Goal: Task Accomplishment & Management: Use online tool/utility

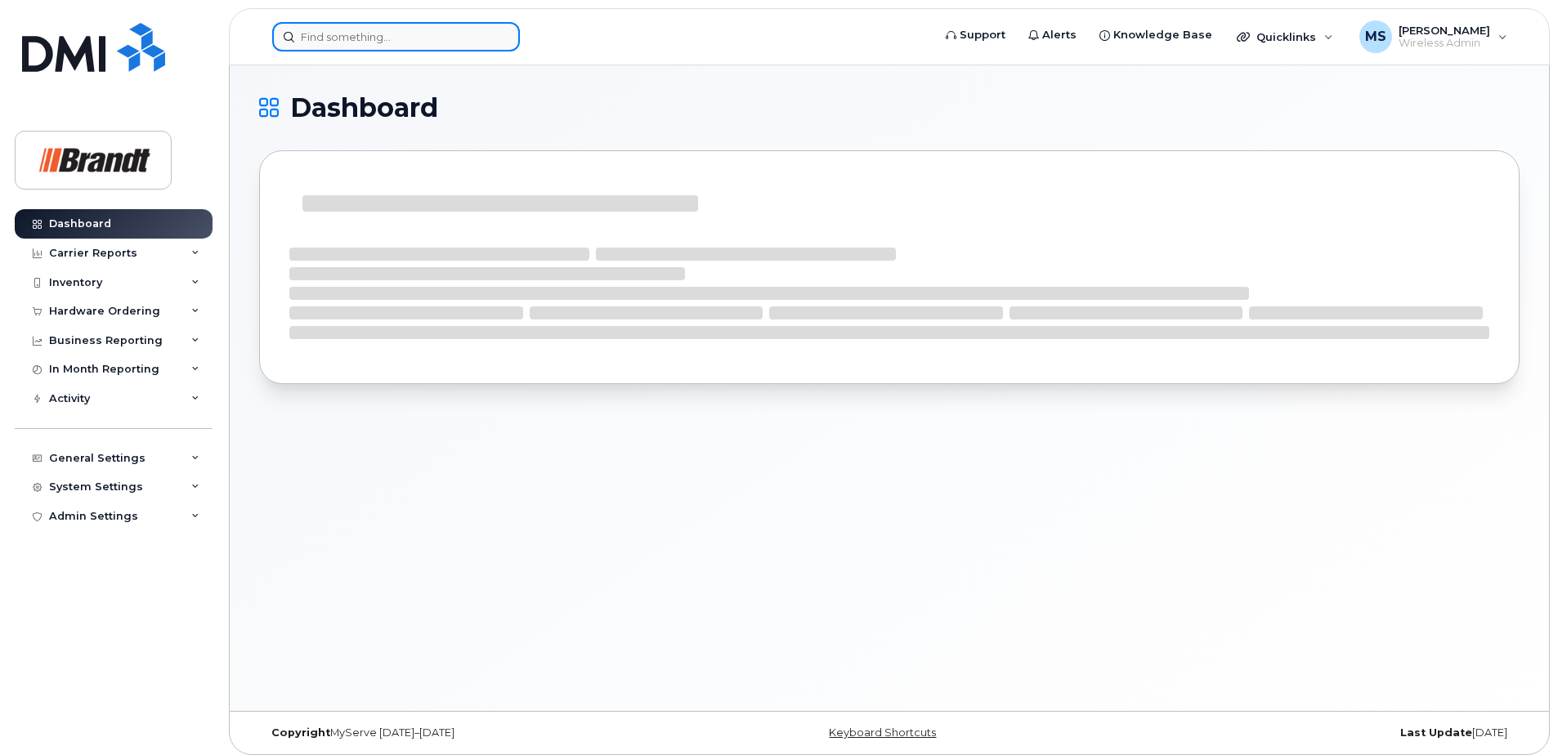
click at [491, 31] on input at bounding box center [396, 36] width 248 height 29
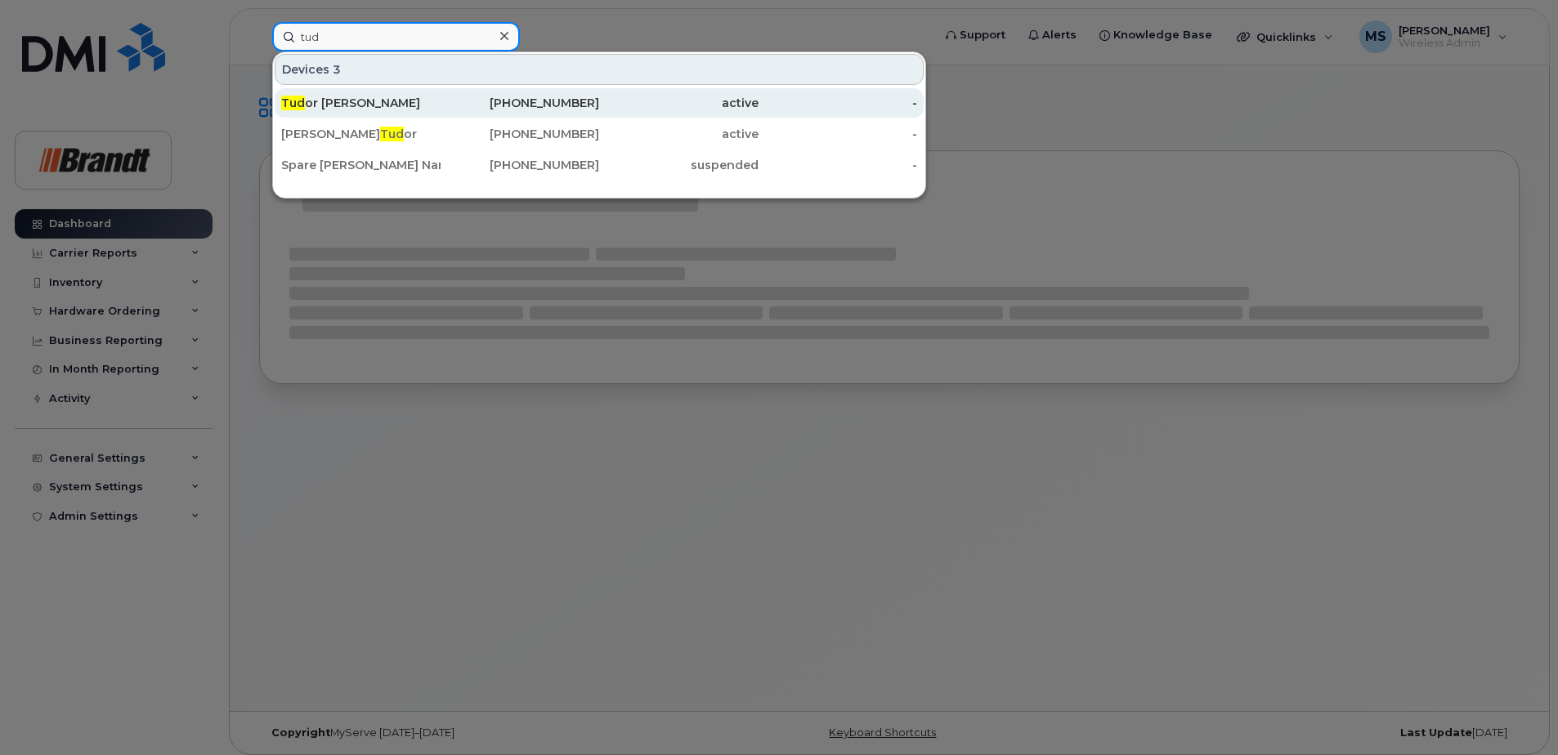
type input "tud"
click at [428, 101] on div "Tud or Stanescu" at bounding box center [360, 103] width 159 height 16
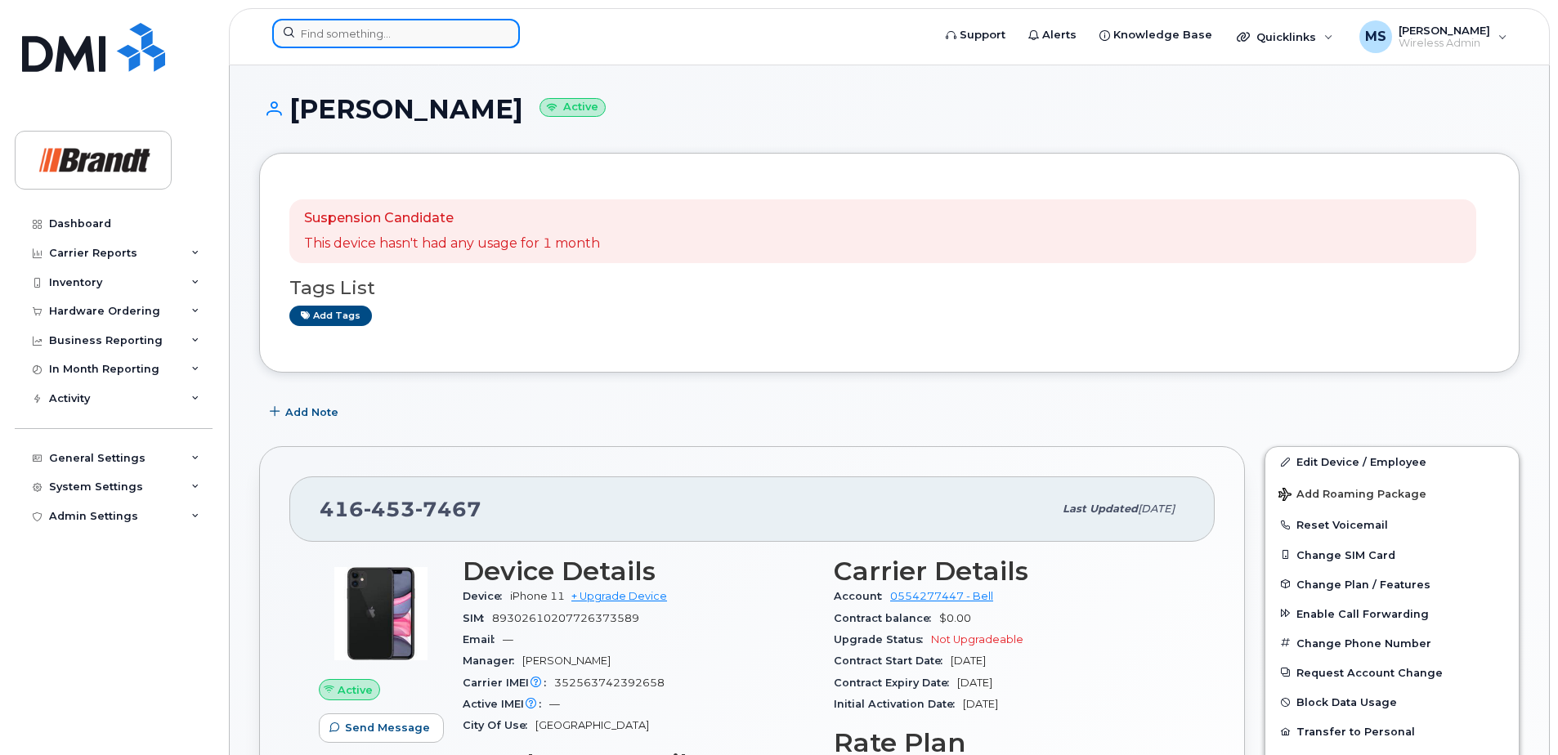
click at [405, 40] on input at bounding box center [396, 33] width 248 height 29
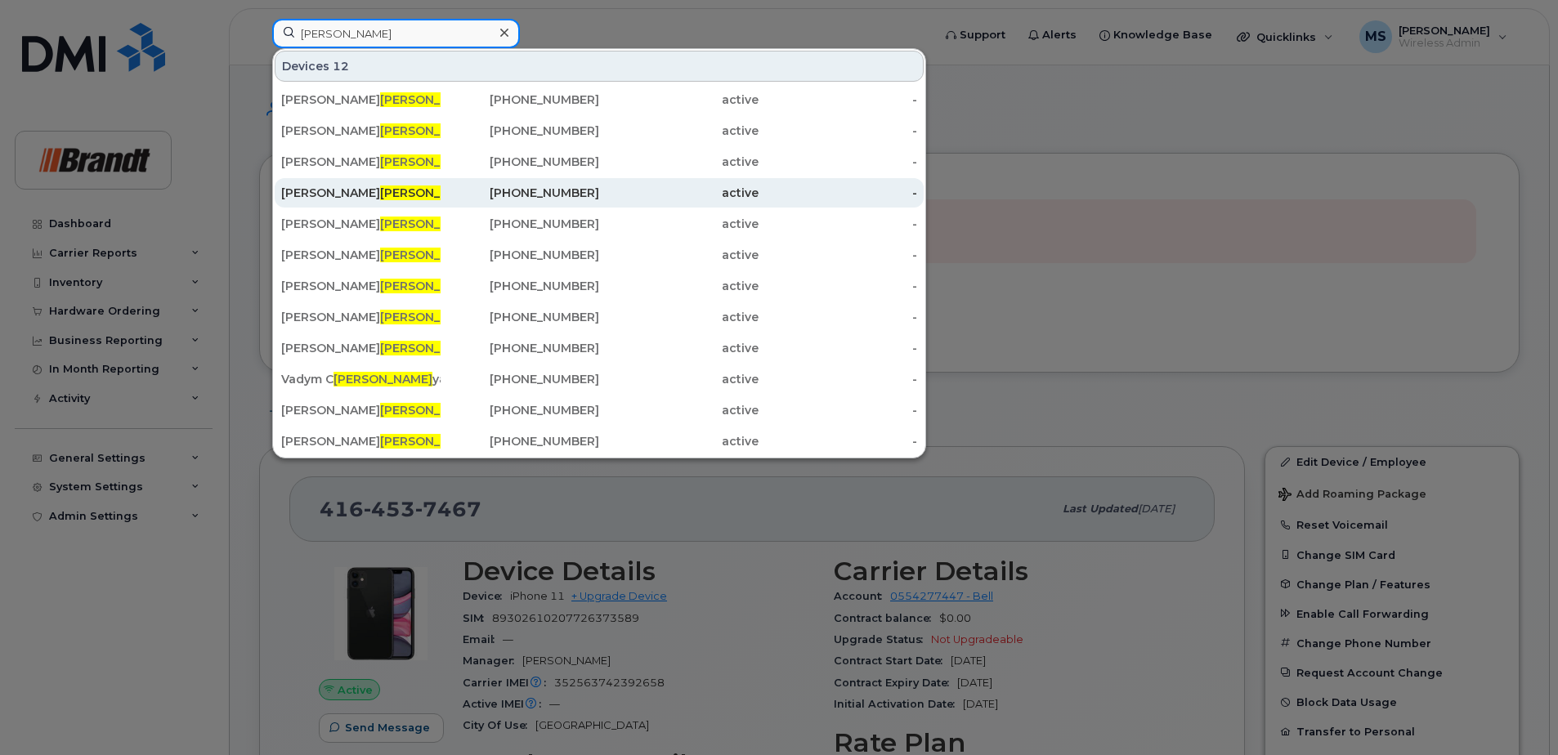
type input "hern"
click at [494, 196] on div "506-259-3084" at bounding box center [520, 193] width 159 height 16
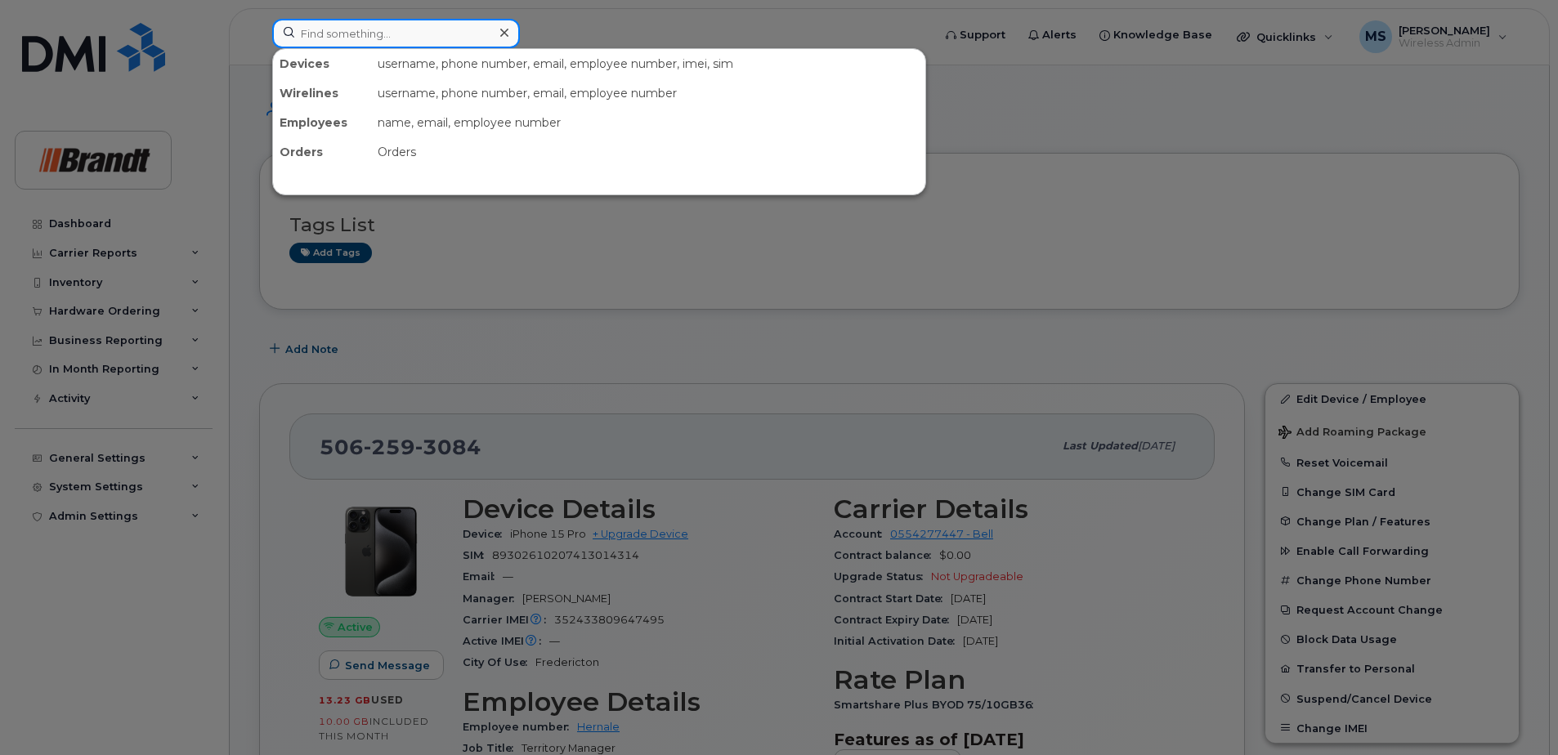
click at [388, 32] on input at bounding box center [396, 33] width 248 height 29
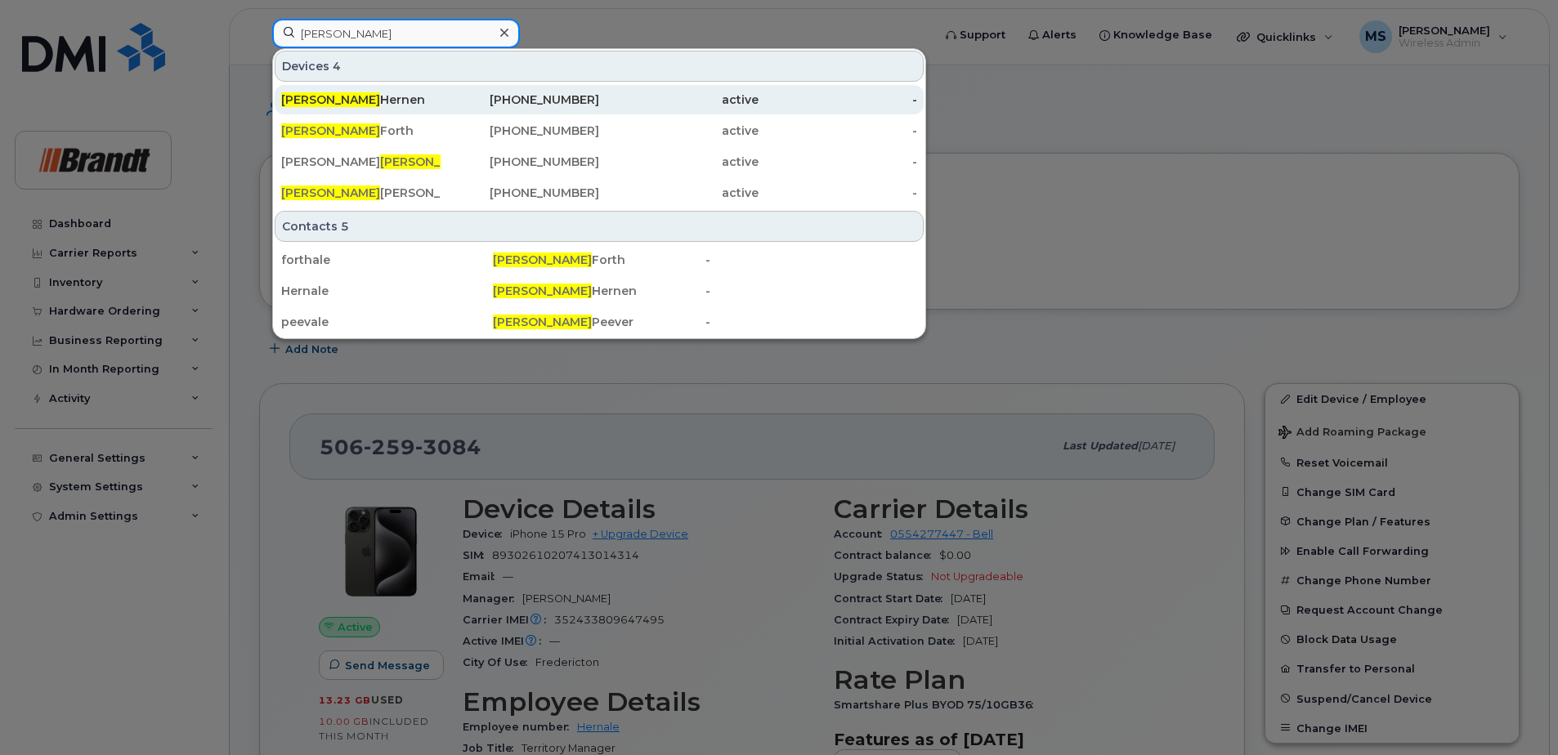
type input "alexander"
click at [365, 101] on div "Alexander Hernen" at bounding box center [360, 100] width 159 height 16
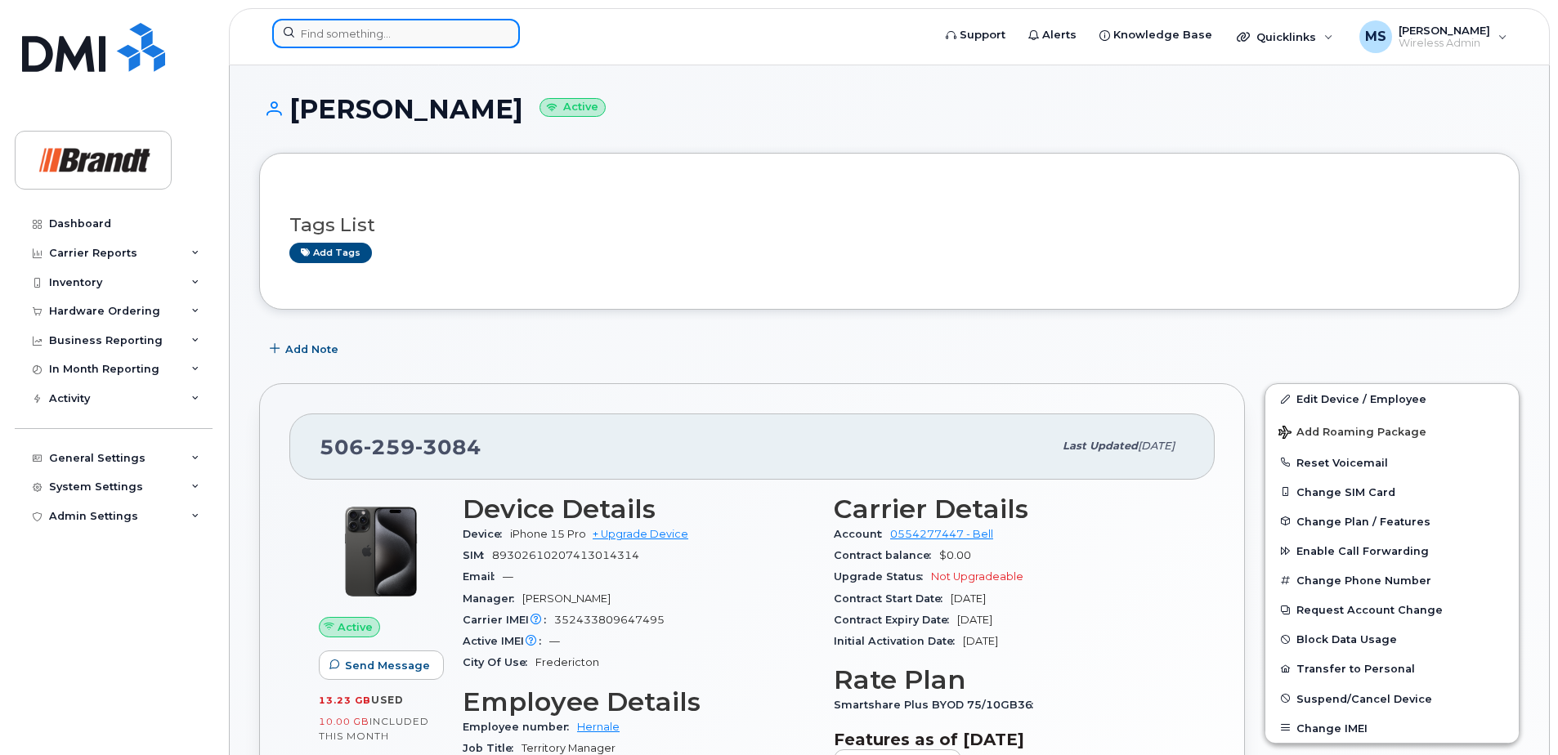
click at [392, 34] on input at bounding box center [396, 33] width 248 height 29
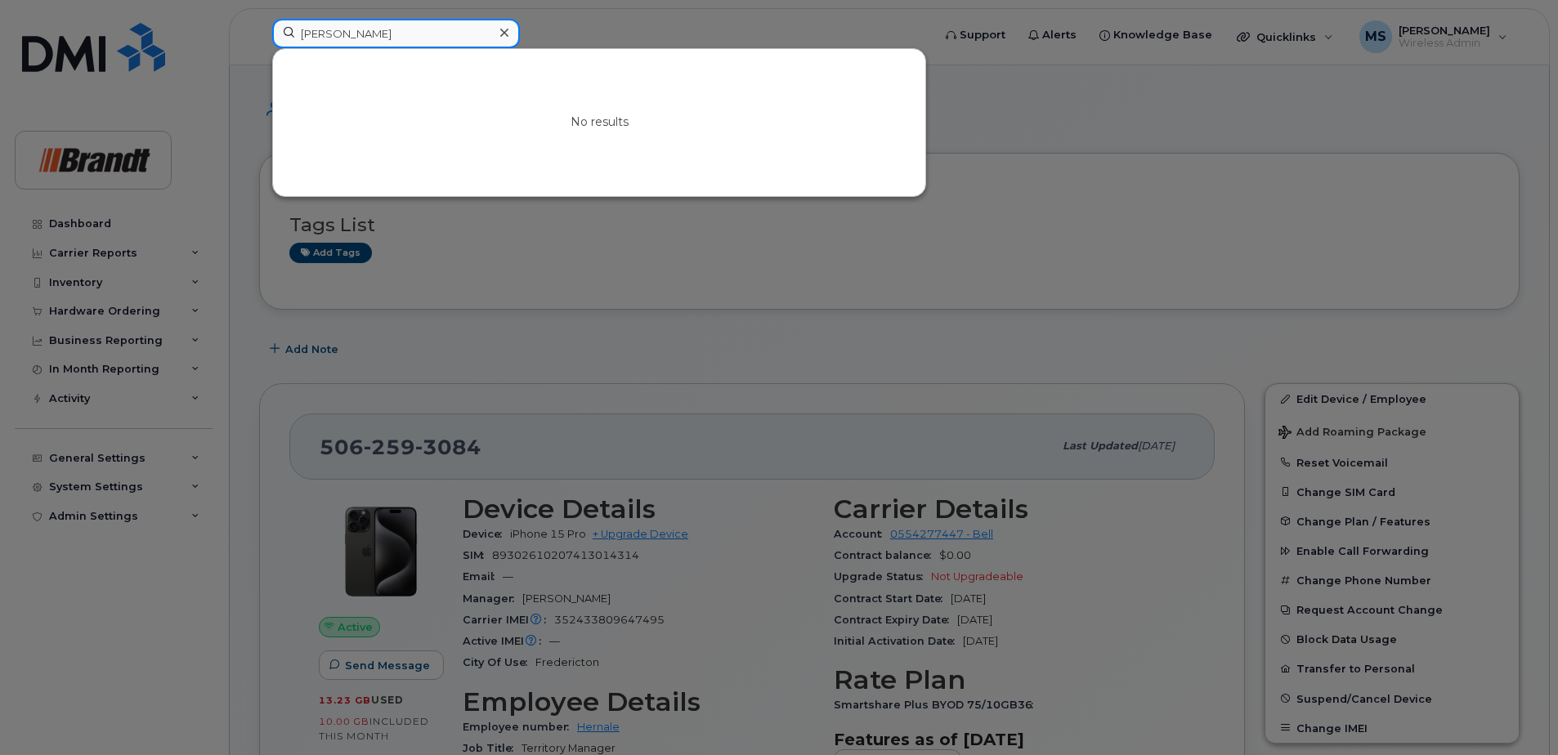
type input "[PERSON_NAME]"
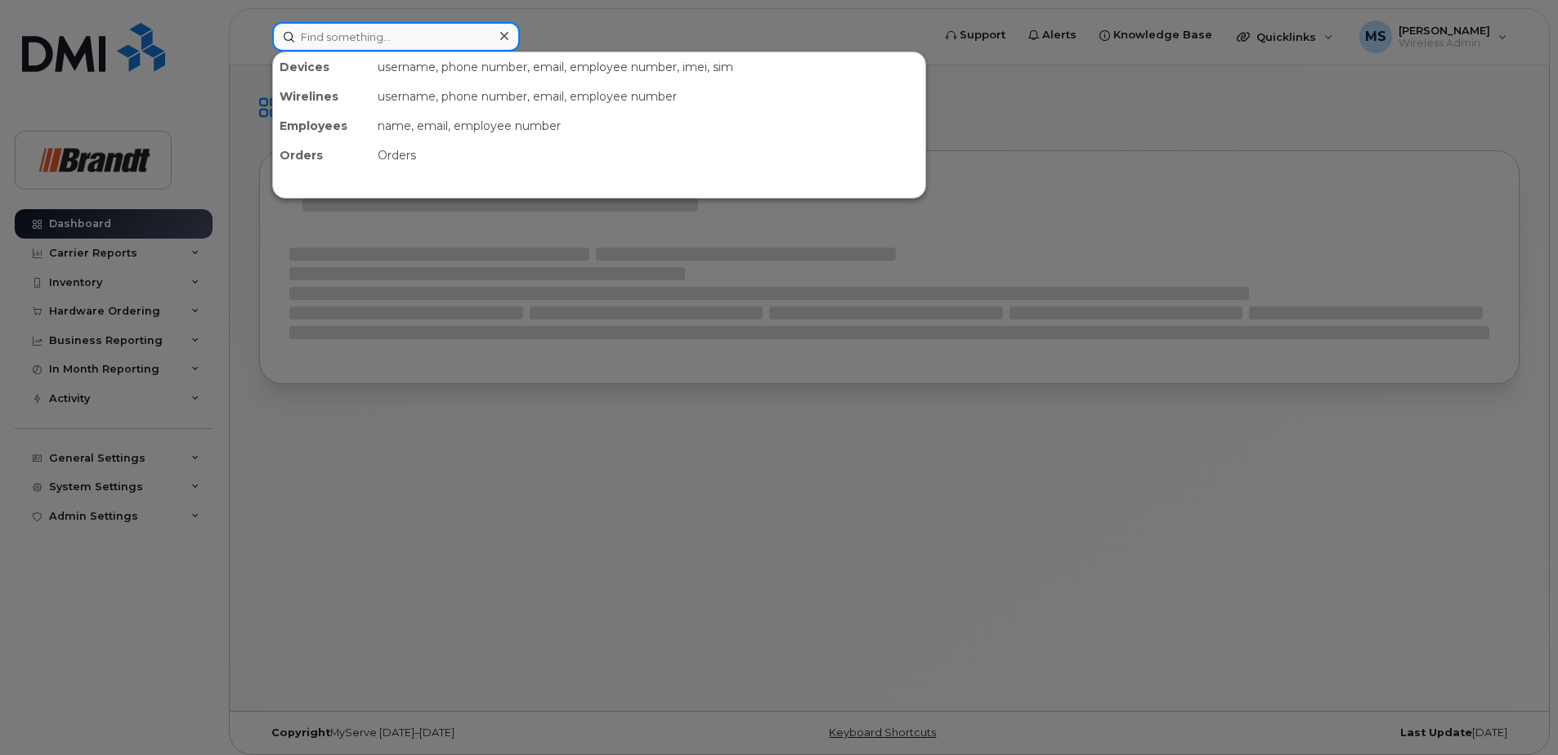
paste input "9023930849"
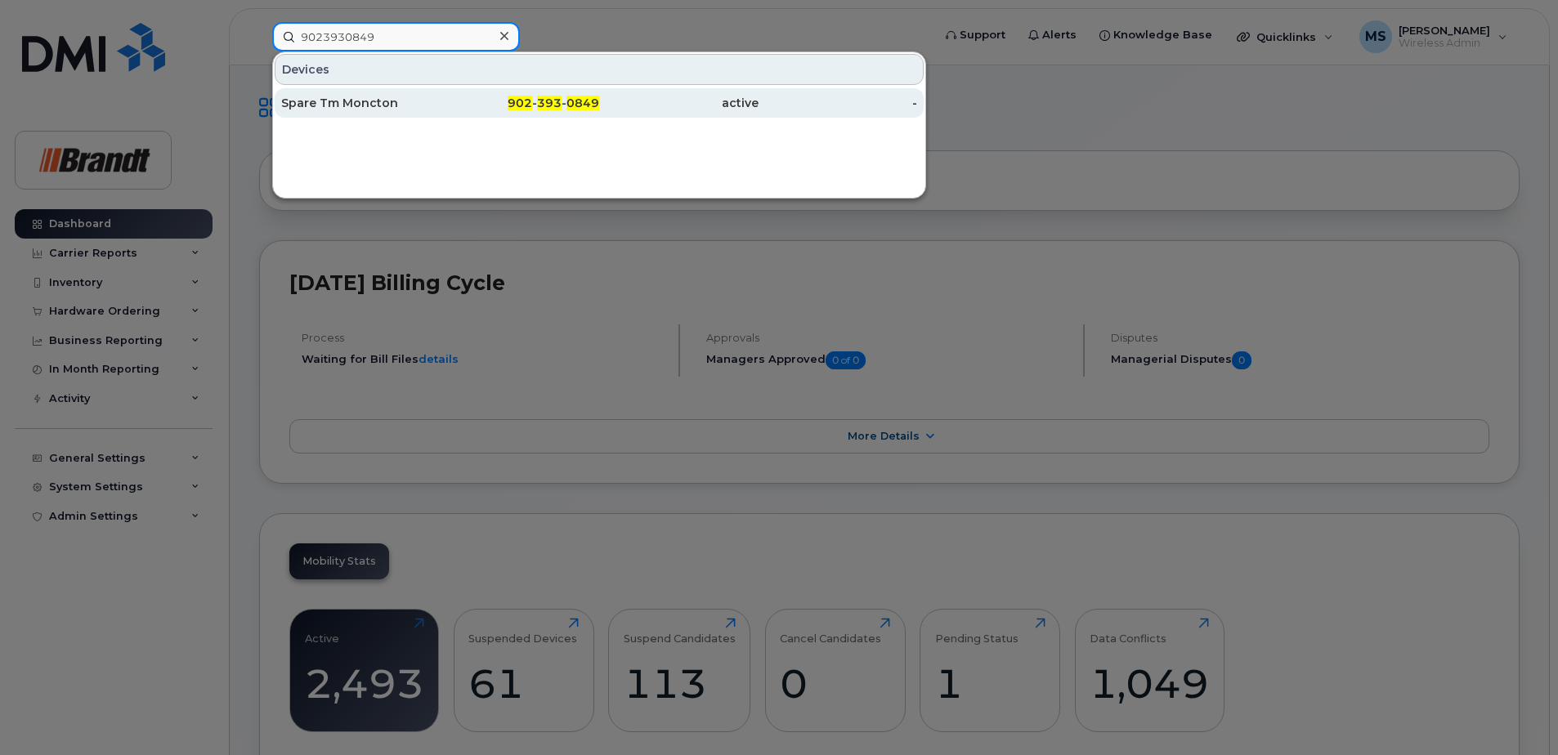
type input "9023930849"
click at [599, 101] on div "active" at bounding box center [678, 103] width 159 height 16
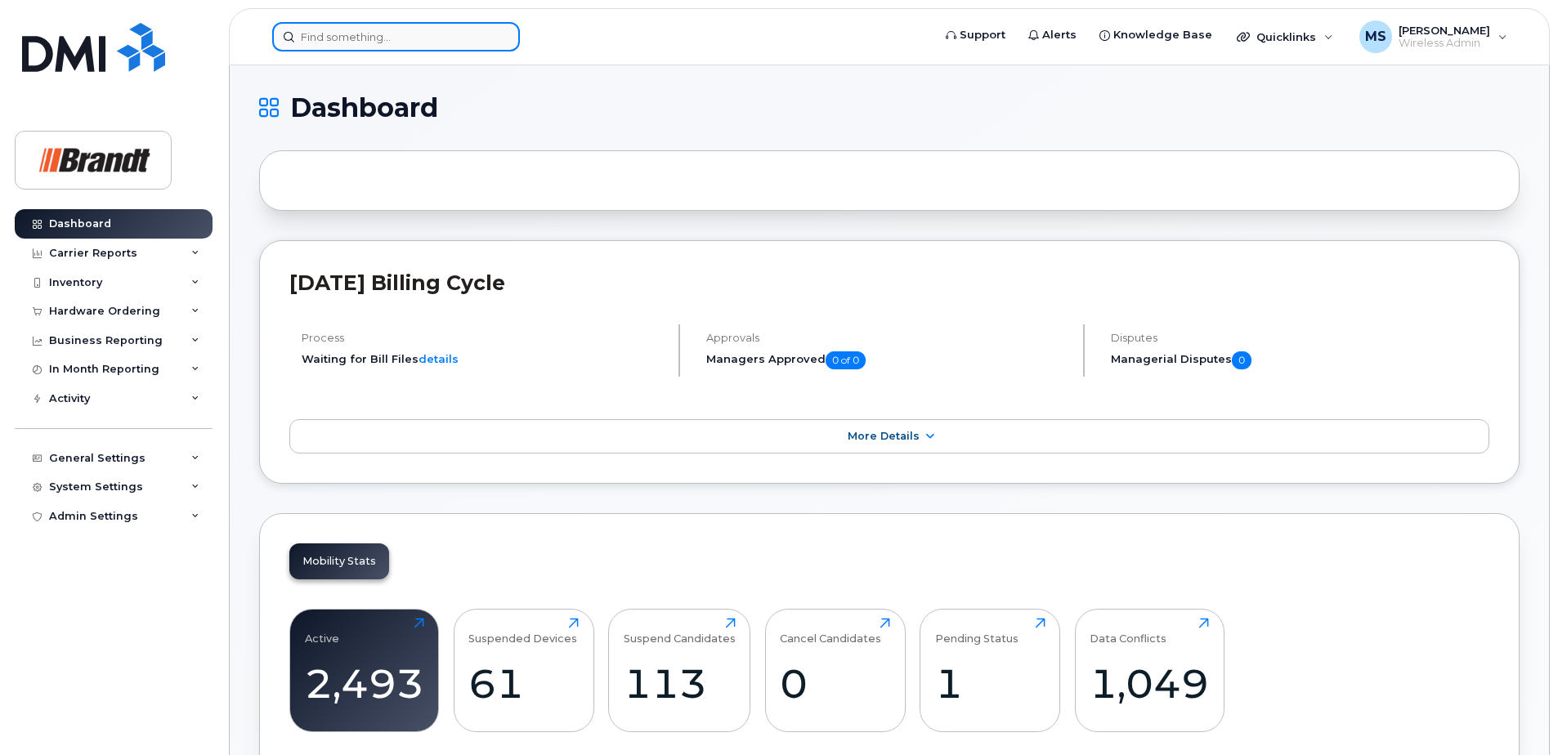
click at [463, 51] on input at bounding box center [396, 36] width 248 height 29
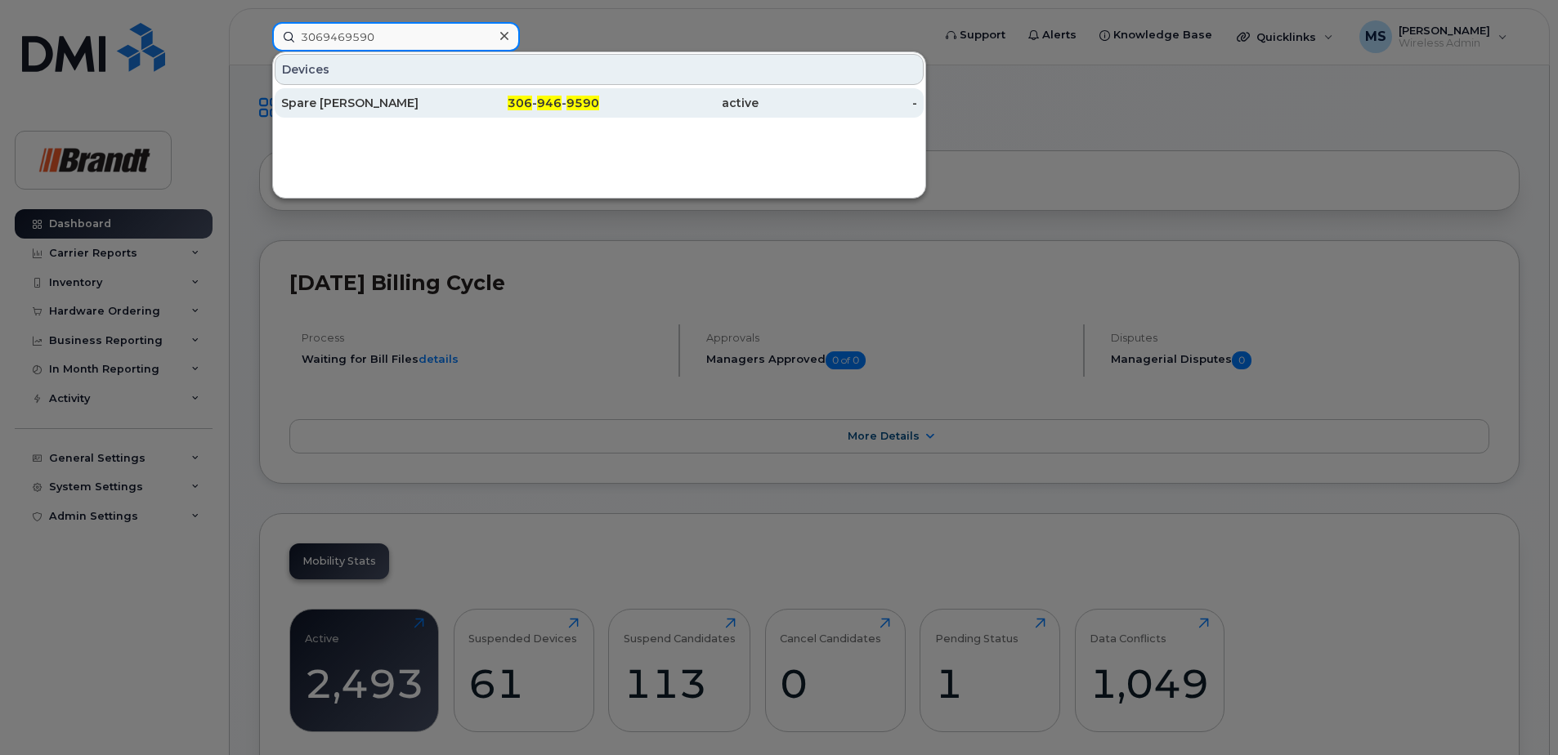
type input "3069469590"
click at [396, 103] on div "Spare [PERSON_NAME]" at bounding box center [360, 103] width 159 height 16
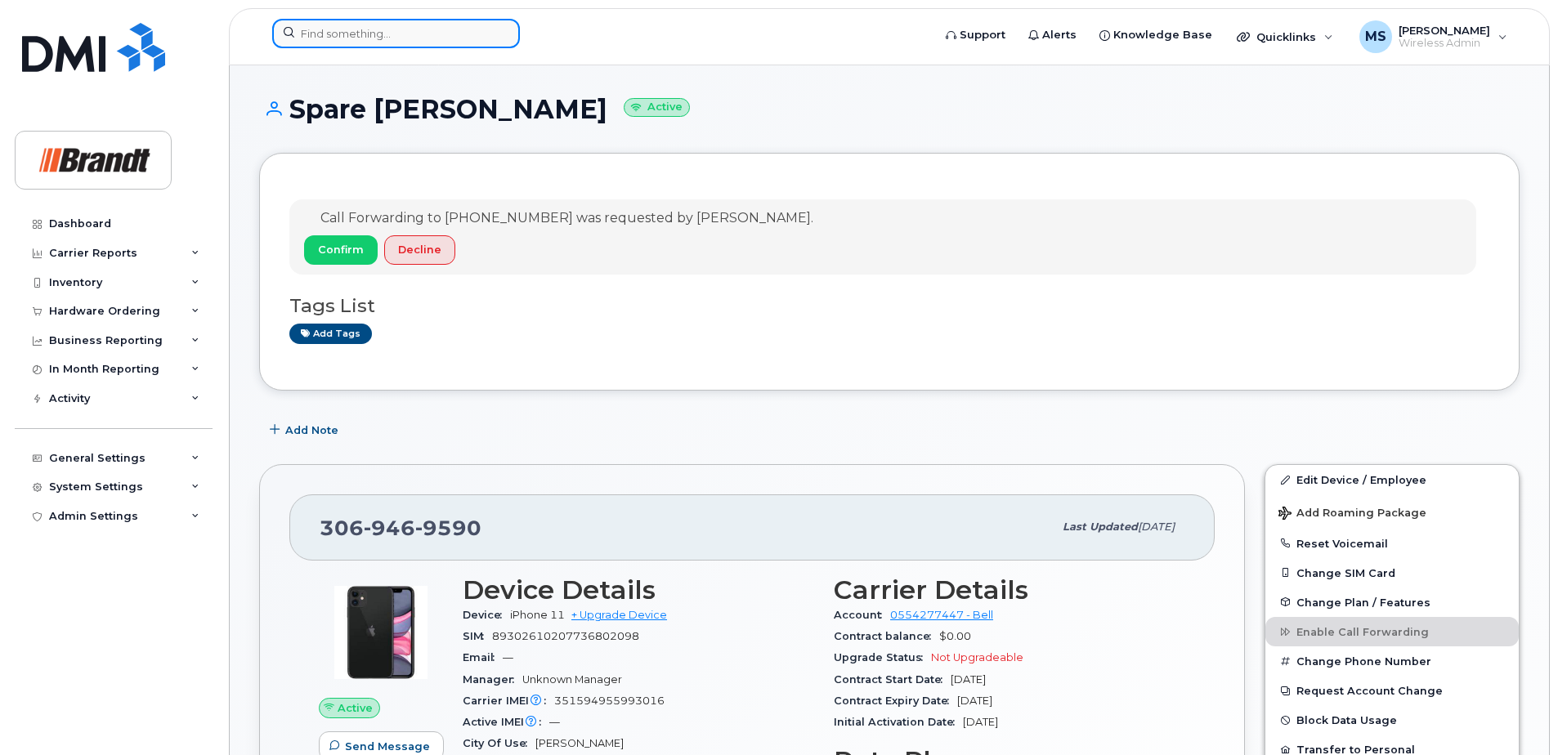
click at [480, 26] on input at bounding box center [396, 33] width 248 height 29
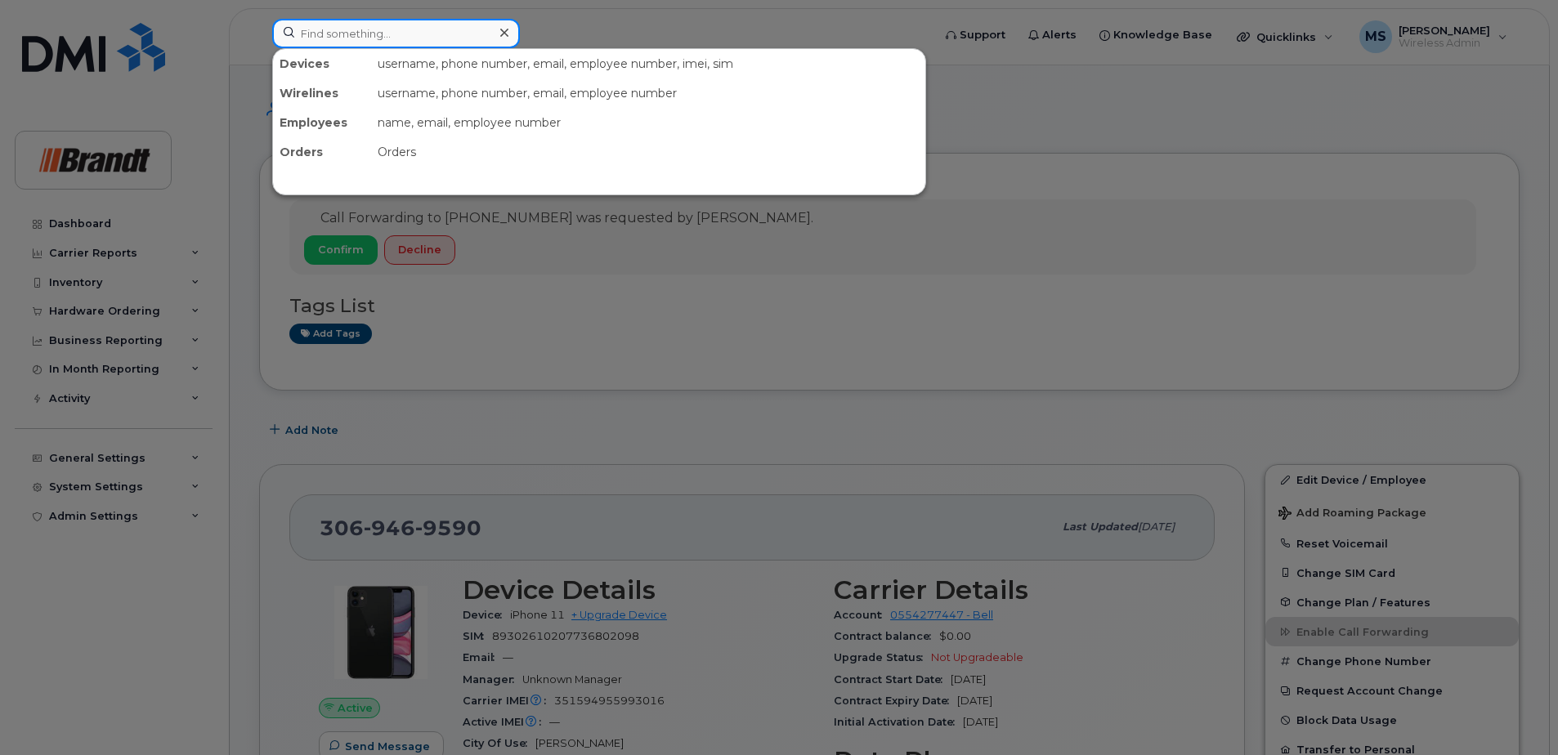
paste input "4388677136"
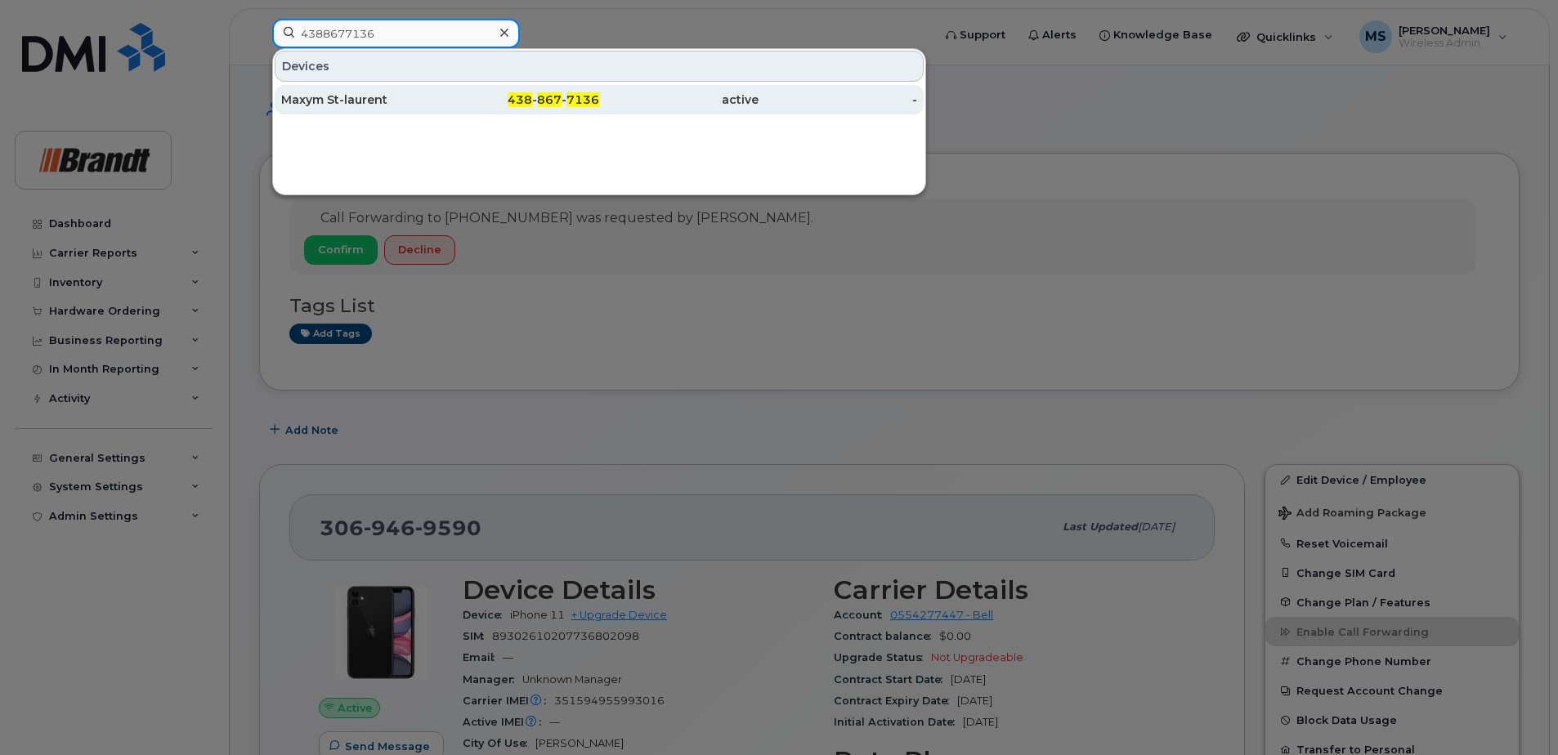
type input "4388677136"
click at [376, 108] on div "Maxym St-laurent" at bounding box center [360, 99] width 159 height 29
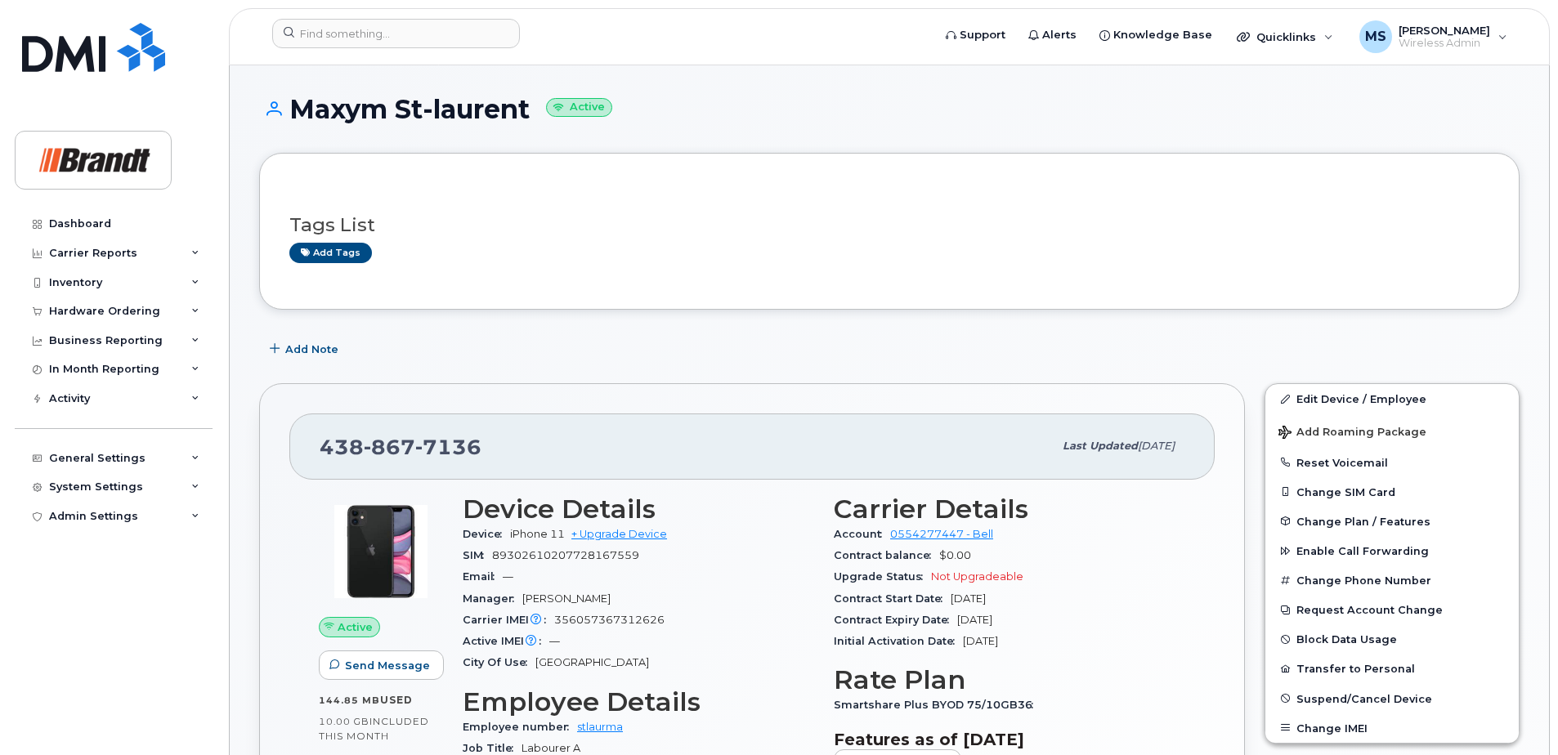
drag, startPoint x: 533, startPoint y: 110, endPoint x: 405, endPoint y: 114, distance: 128.4
click at [405, 114] on h1 "Maxym St-laurent Active" at bounding box center [889, 109] width 1261 height 29
drag, startPoint x: 405, startPoint y: 114, endPoint x: 350, endPoint y: 136, distance: 58.8
click at [380, 150] on div "Maxym St-laurent Active" at bounding box center [889, 124] width 1261 height 58
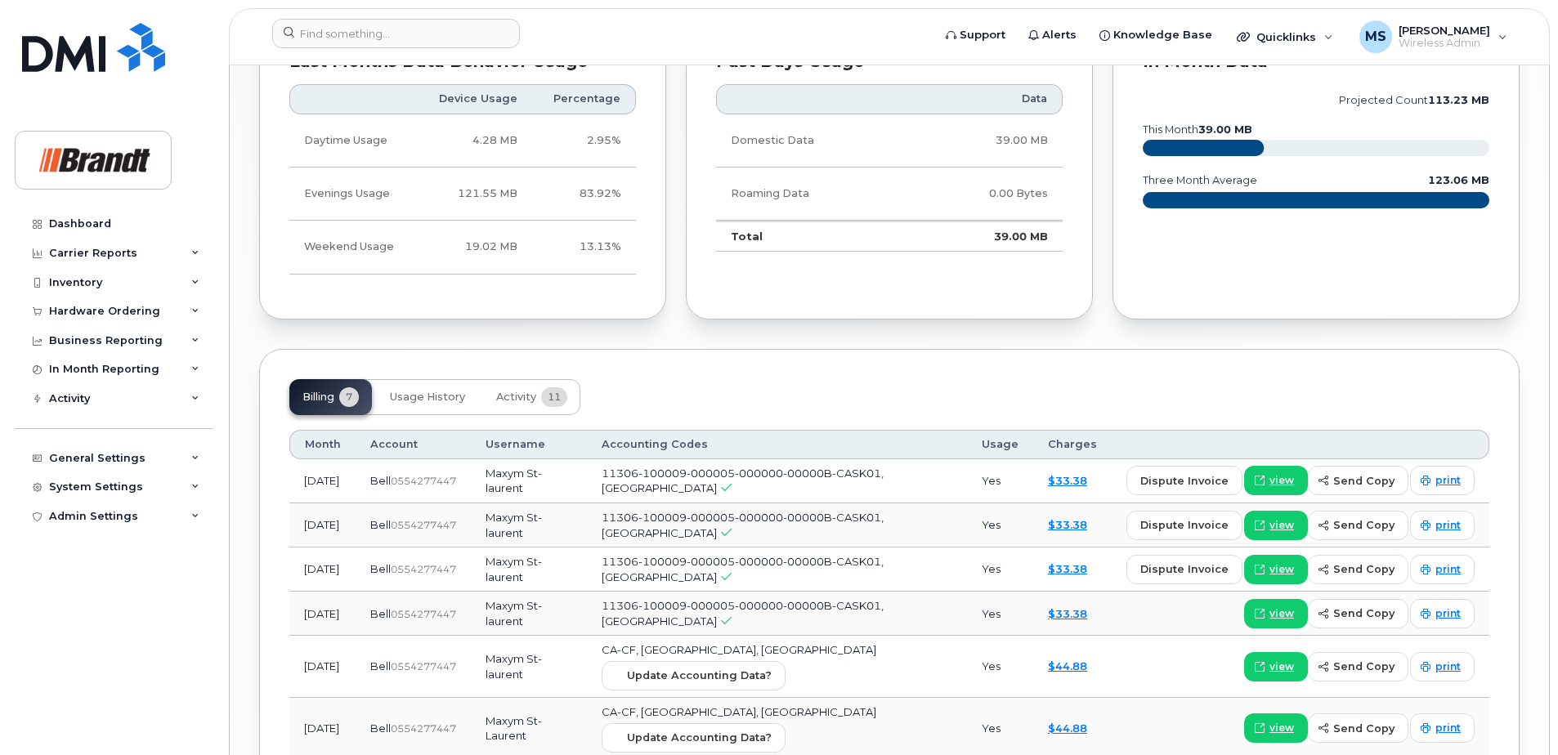
scroll to position [1247, 0]
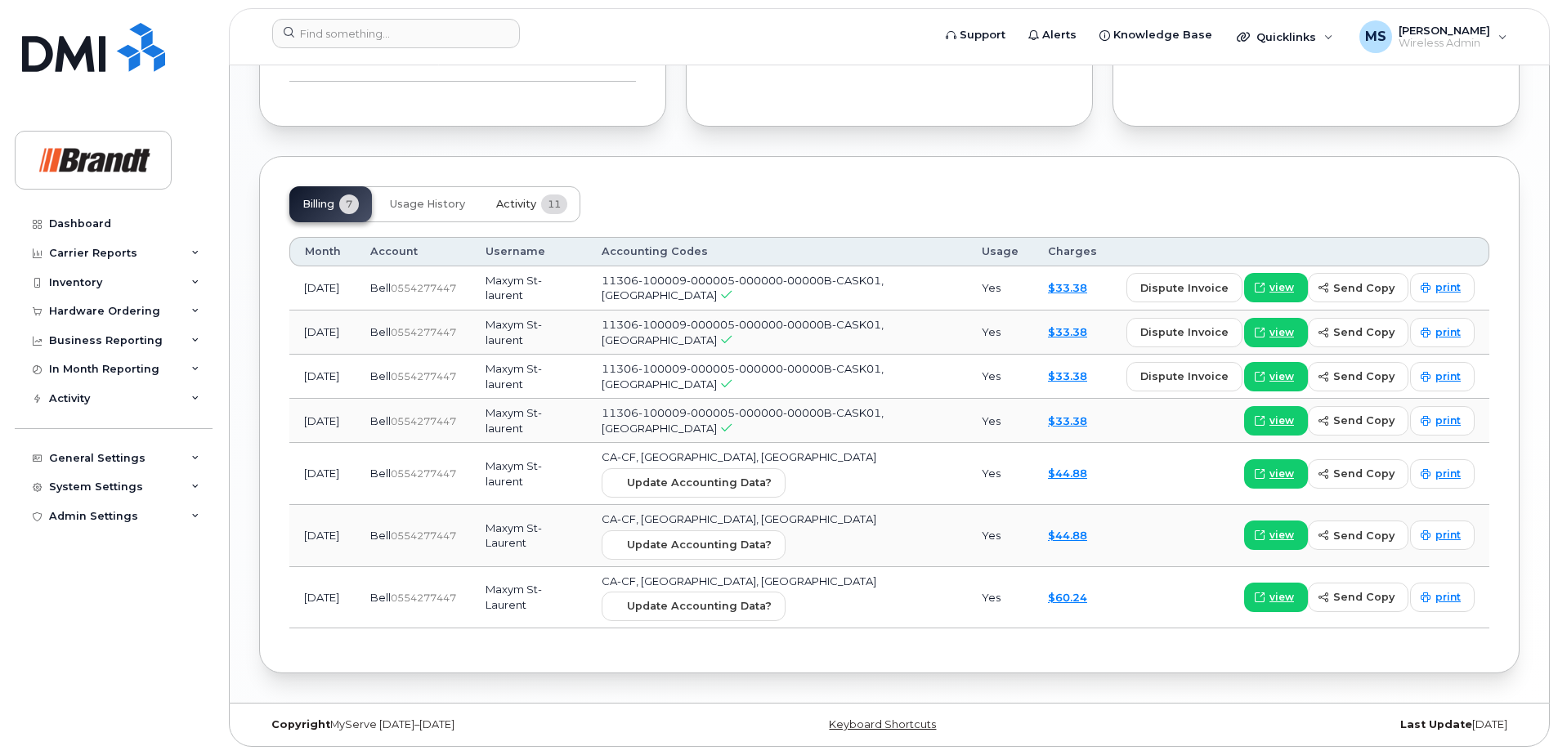
click at [507, 204] on span "Activity" at bounding box center [516, 204] width 40 height 13
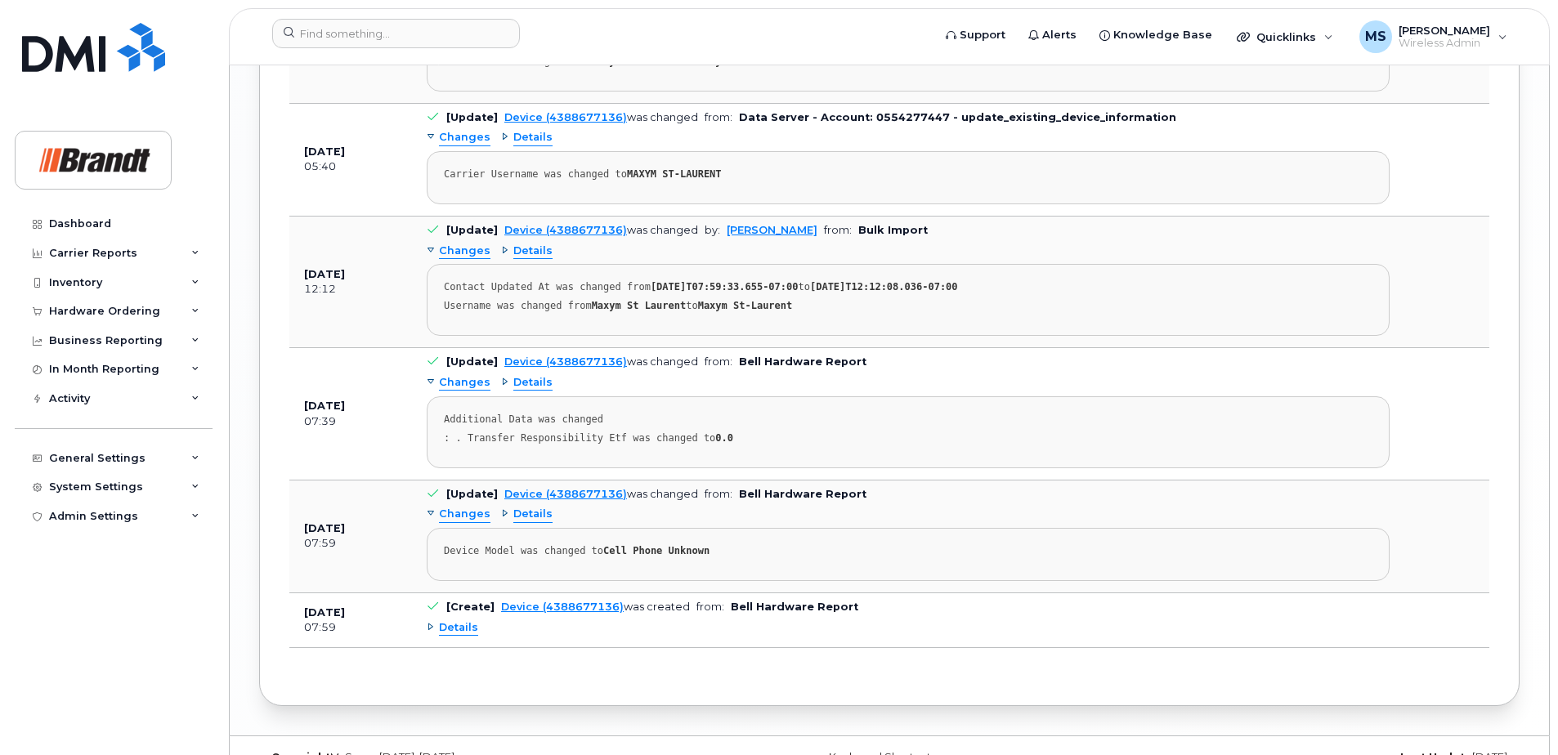
scroll to position [2146, 0]
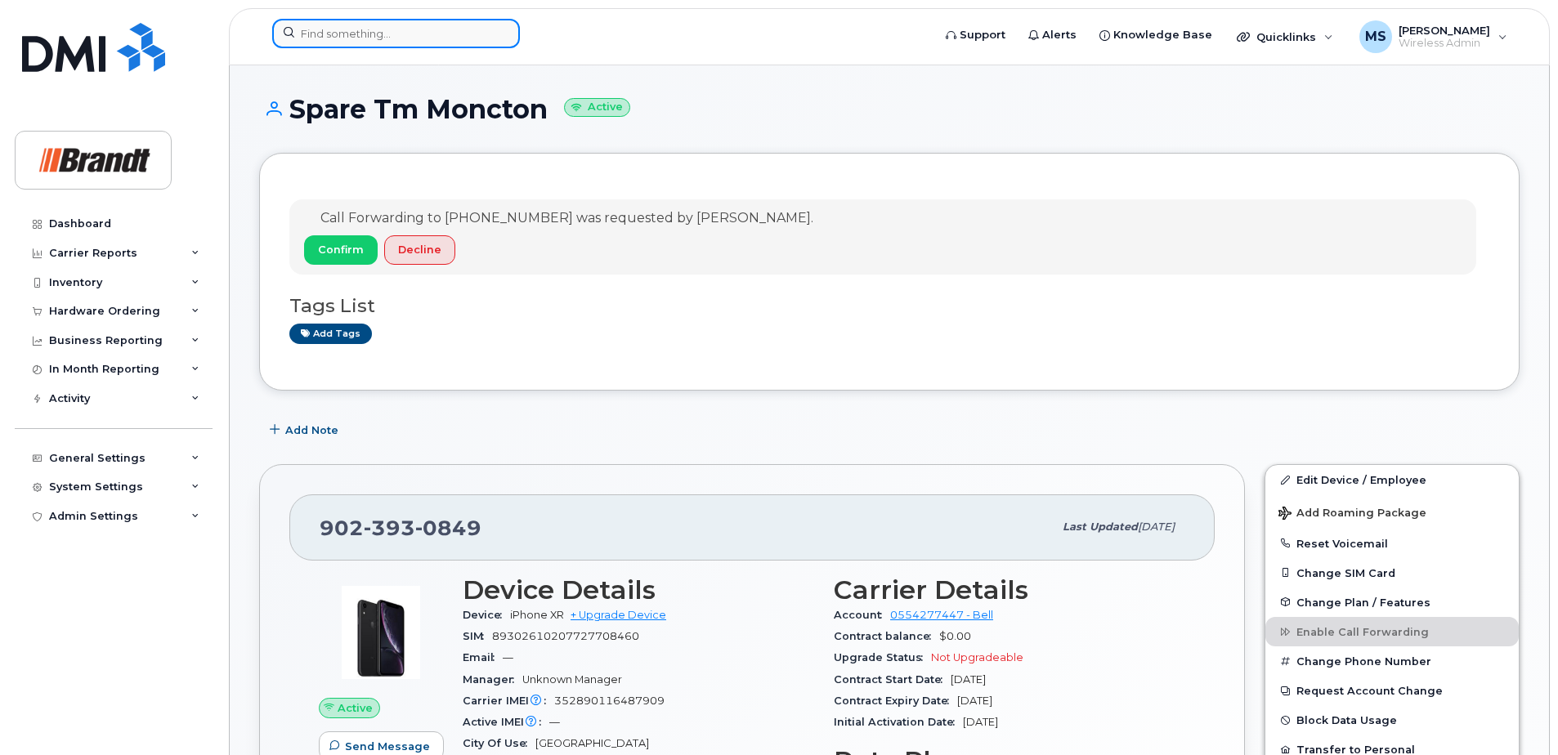
click at [436, 33] on input at bounding box center [396, 33] width 248 height 29
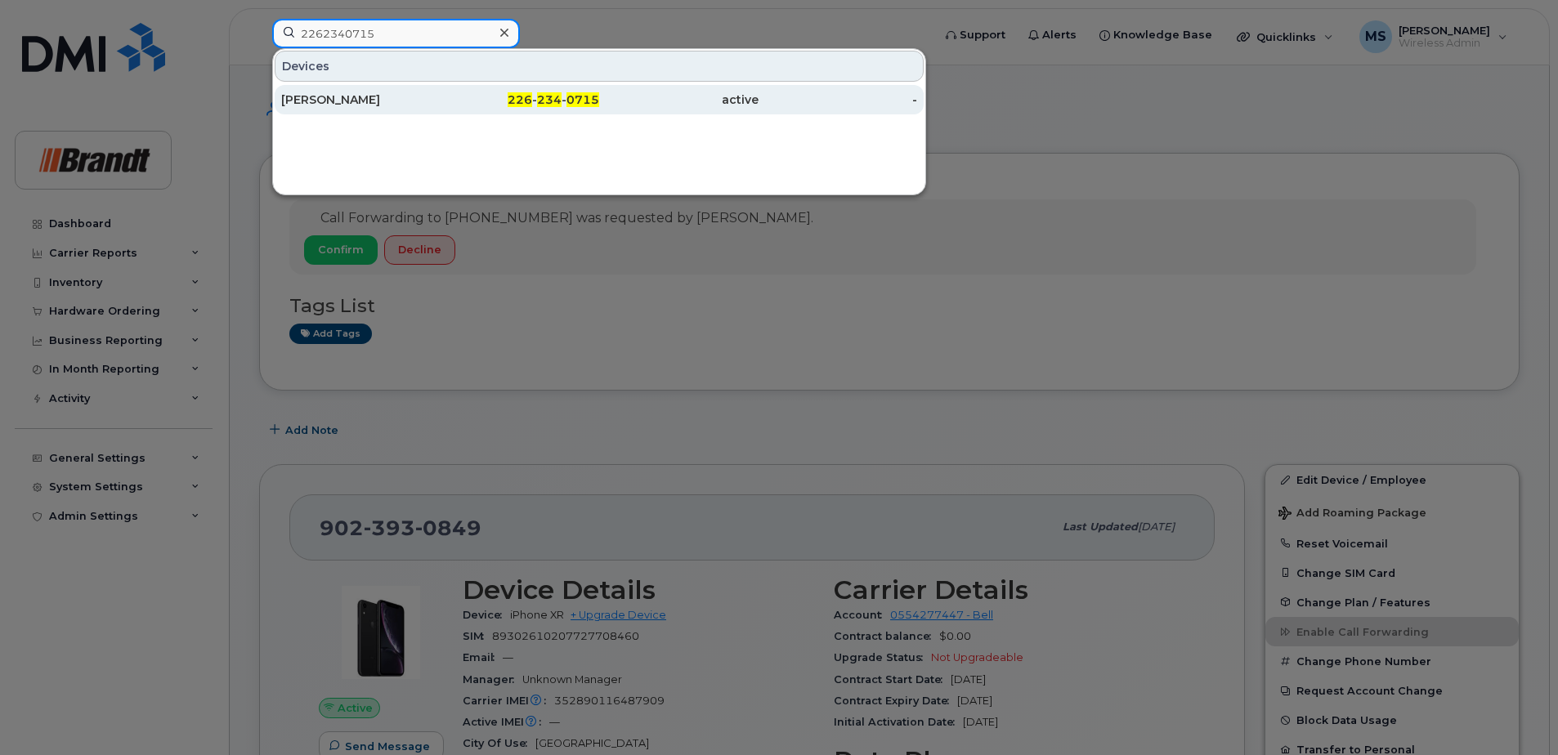
type input "2262340715"
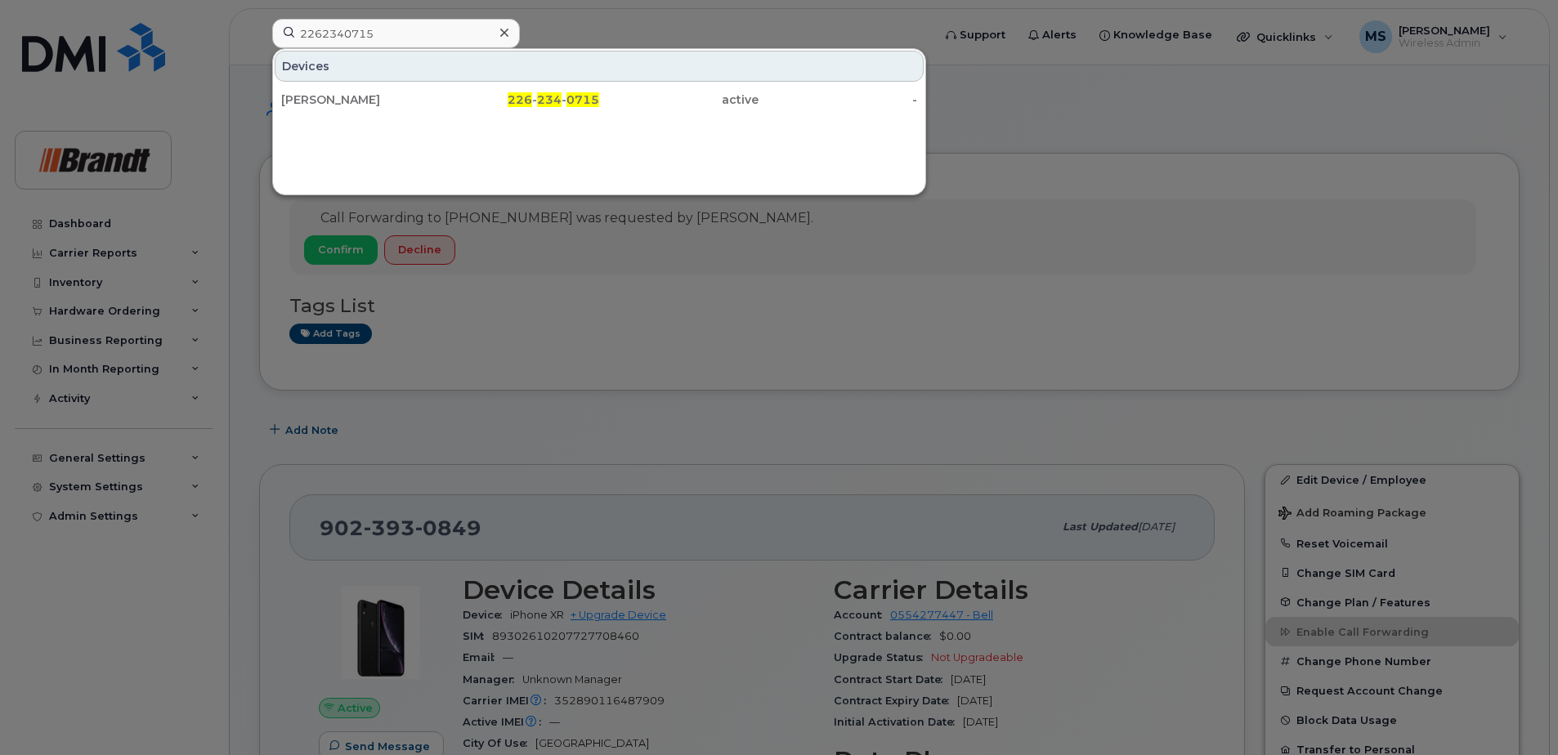
drag, startPoint x: 598, startPoint y: 105, endPoint x: 597, endPoint y: 82, distance: 23.7
click at [598, 105] on span "0715" at bounding box center [583, 99] width 33 height 15
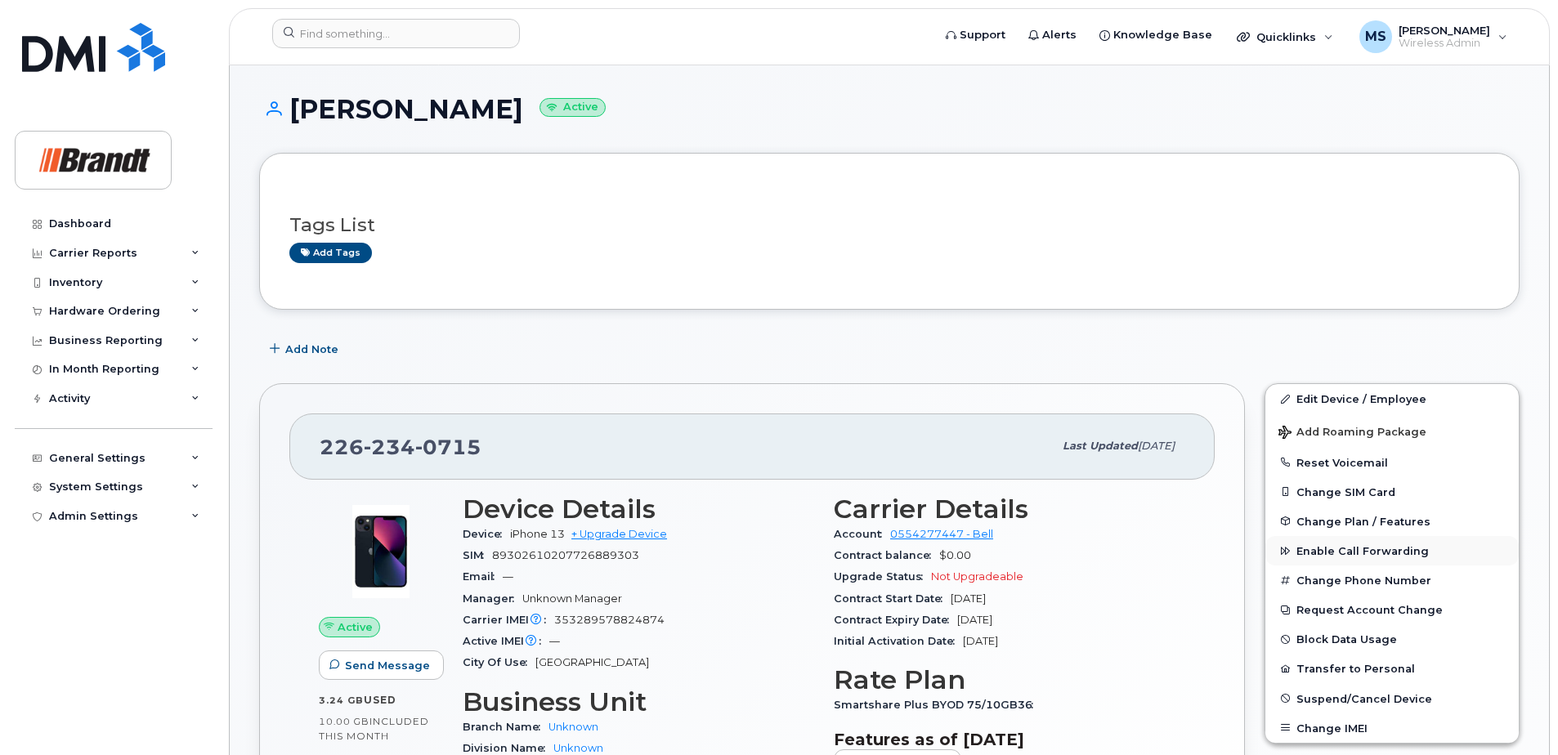
click at [1343, 553] on span "Enable Call Forwarding" at bounding box center [1363, 551] width 132 height 12
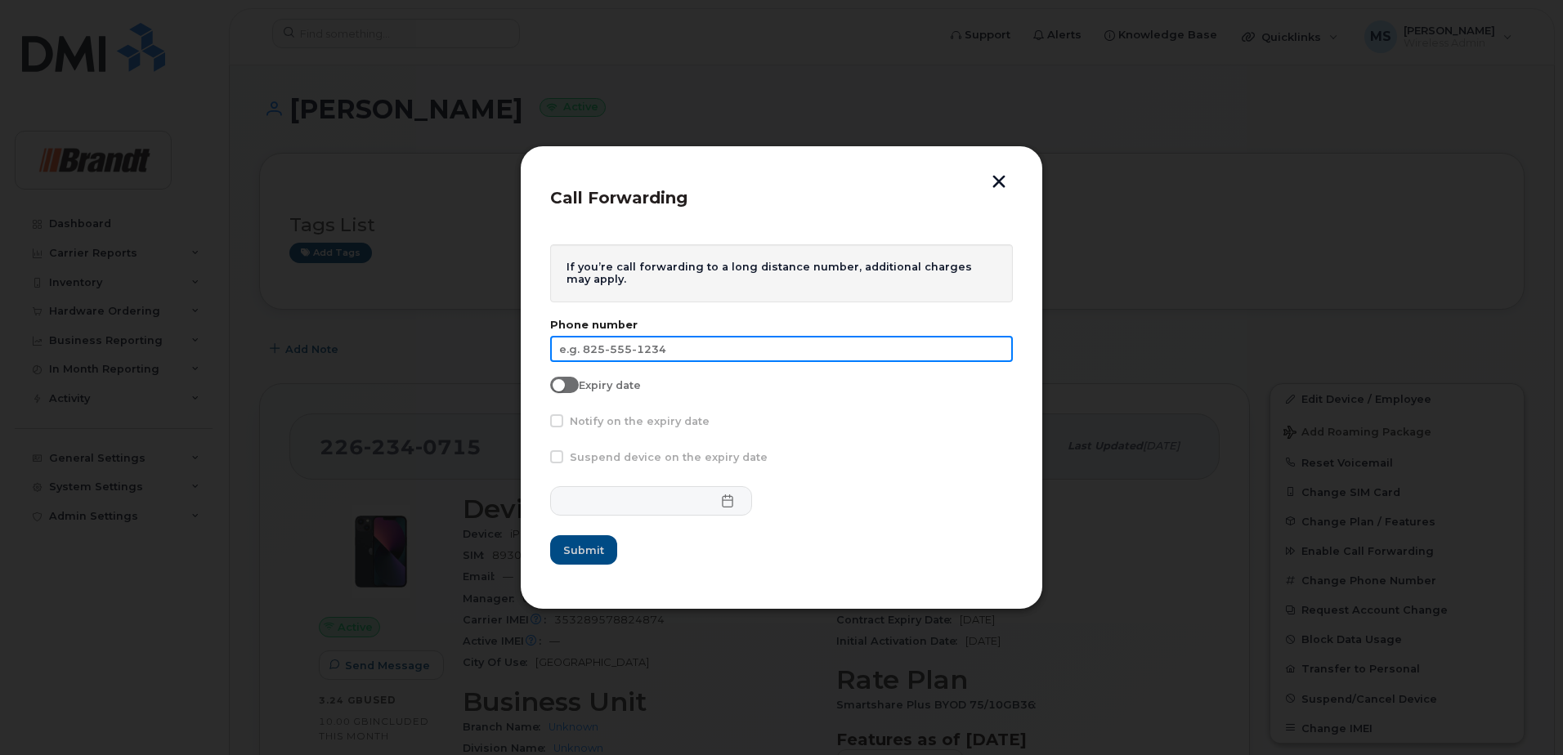
click at [667, 353] on input "text" at bounding box center [781, 349] width 463 height 26
type input "519-686-6400"
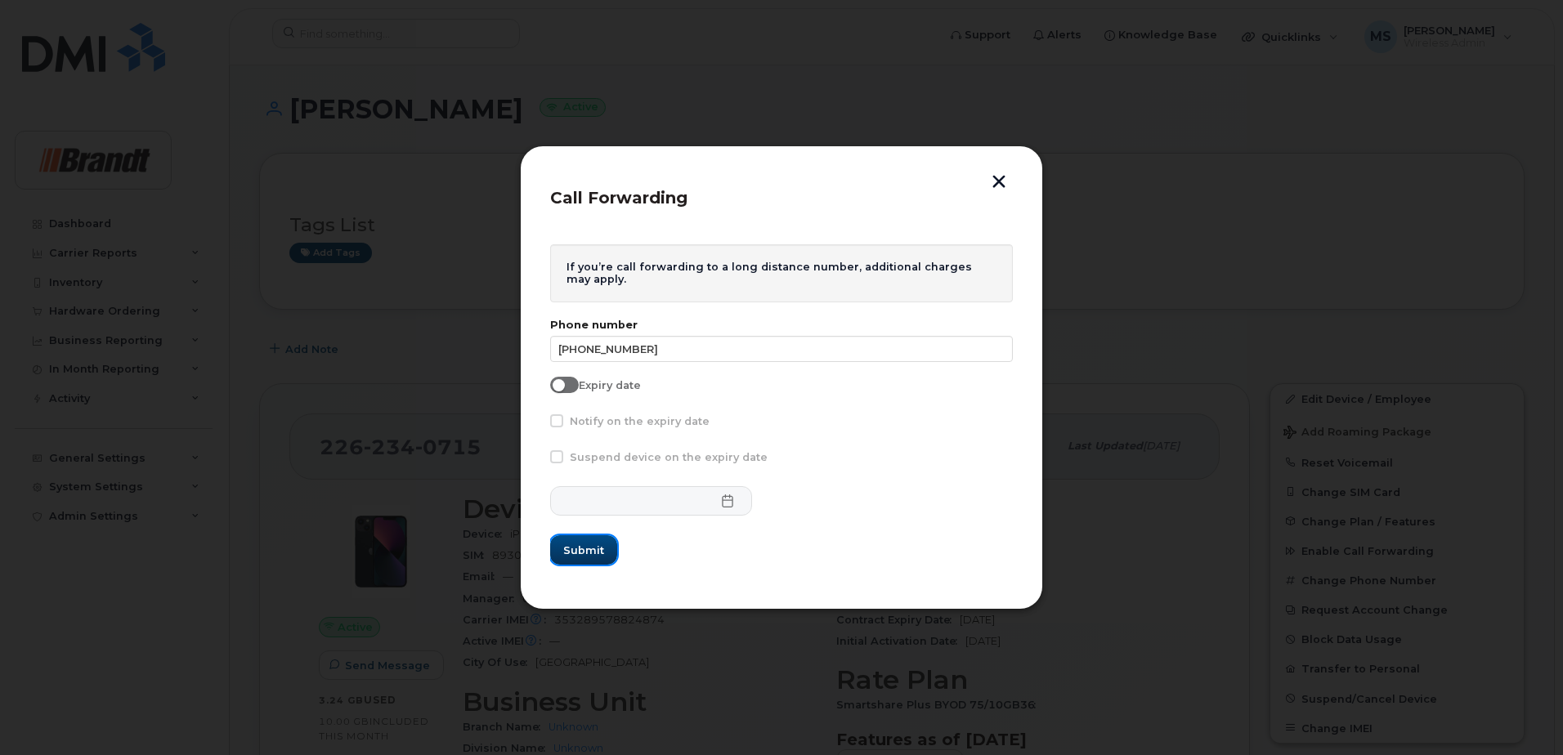
click at [598, 543] on span "Submit" at bounding box center [583, 551] width 41 height 16
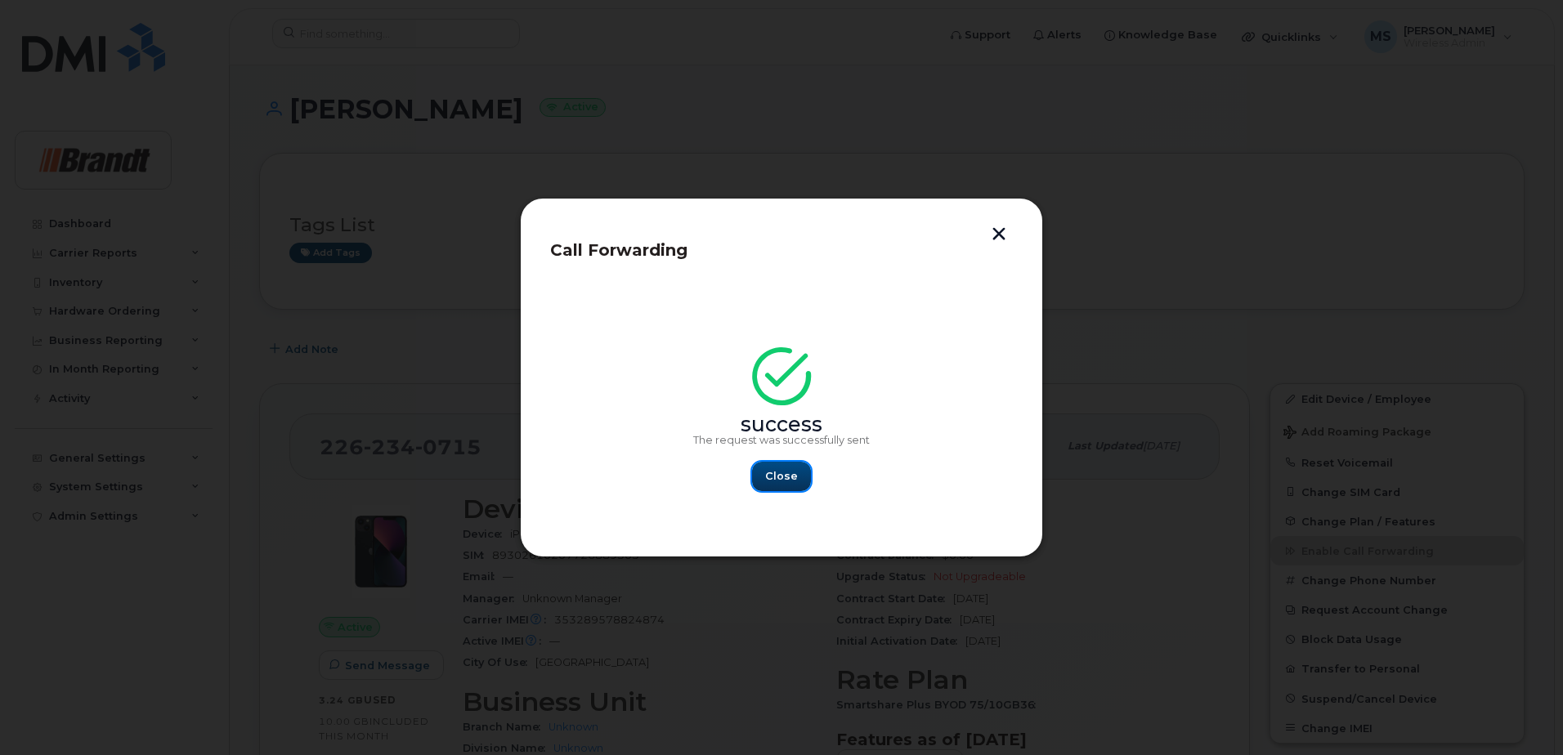
click at [768, 486] on button "Close" at bounding box center [781, 476] width 59 height 29
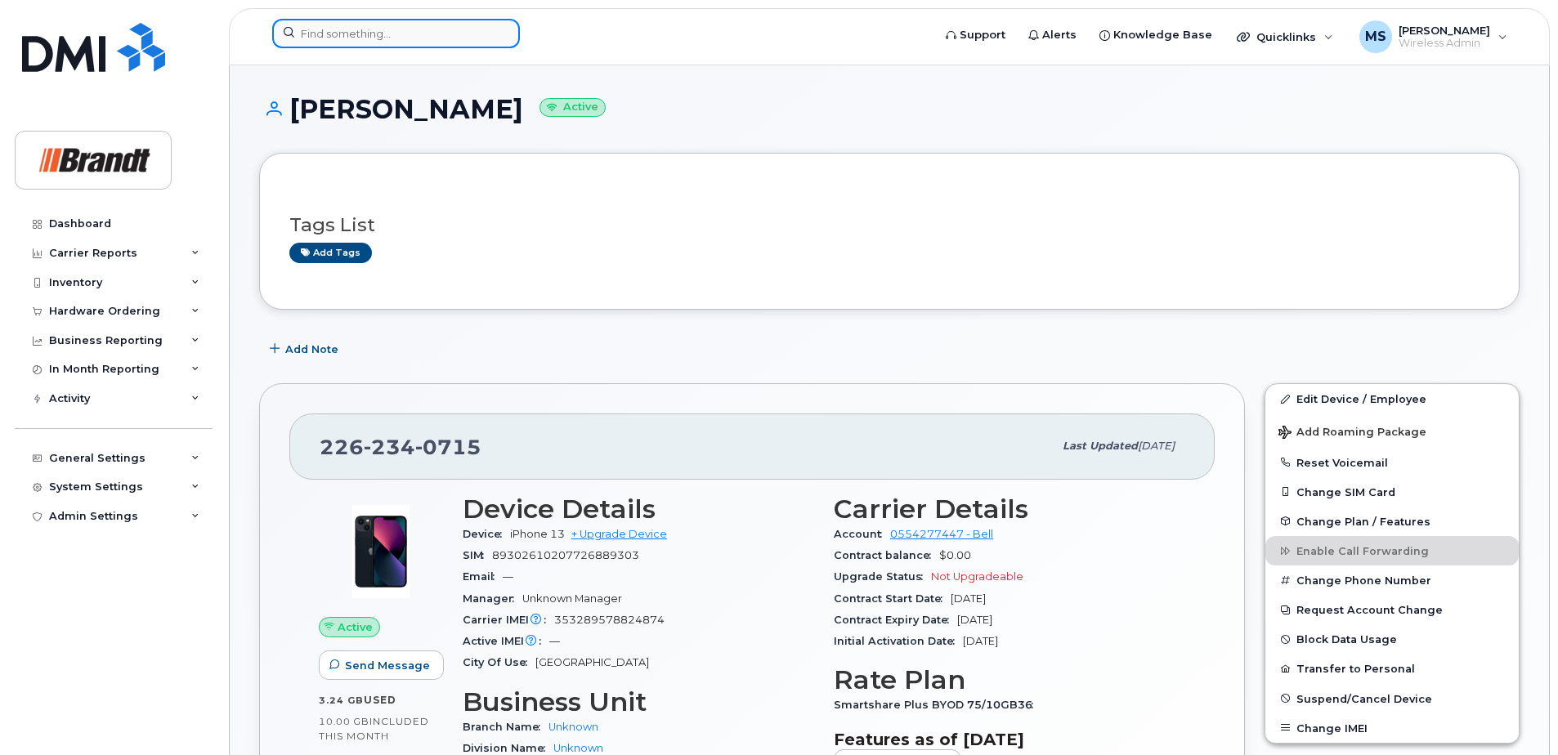
click at [493, 28] on div at bounding box center [396, 33] width 248 height 29
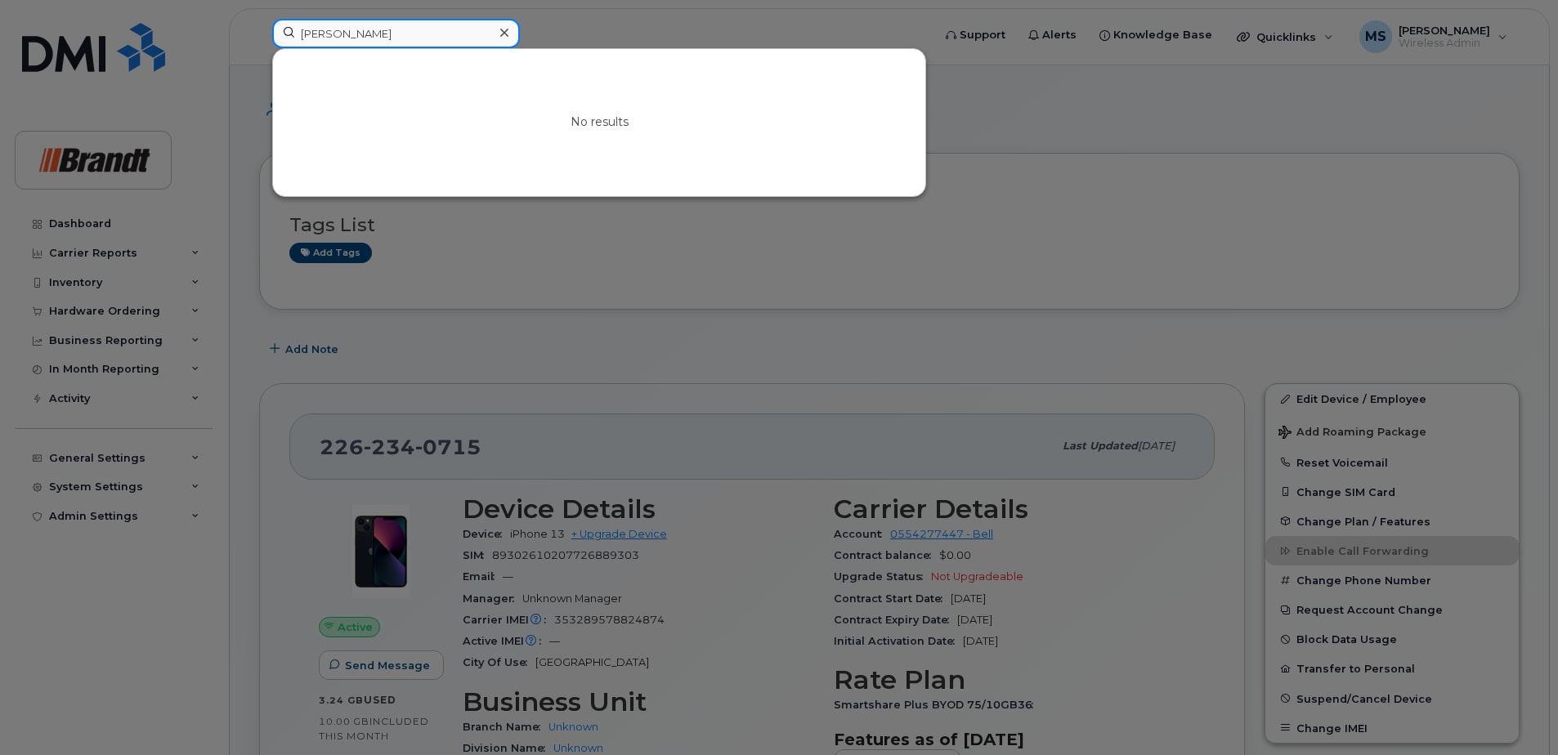
drag, startPoint x: 420, startPoint y: 31, endPoint x: 70, endPoint y: 84, distance: 353.9
click at [259, 55] on div "david per No results" at bounding box center [596, 37] width 675 height 36
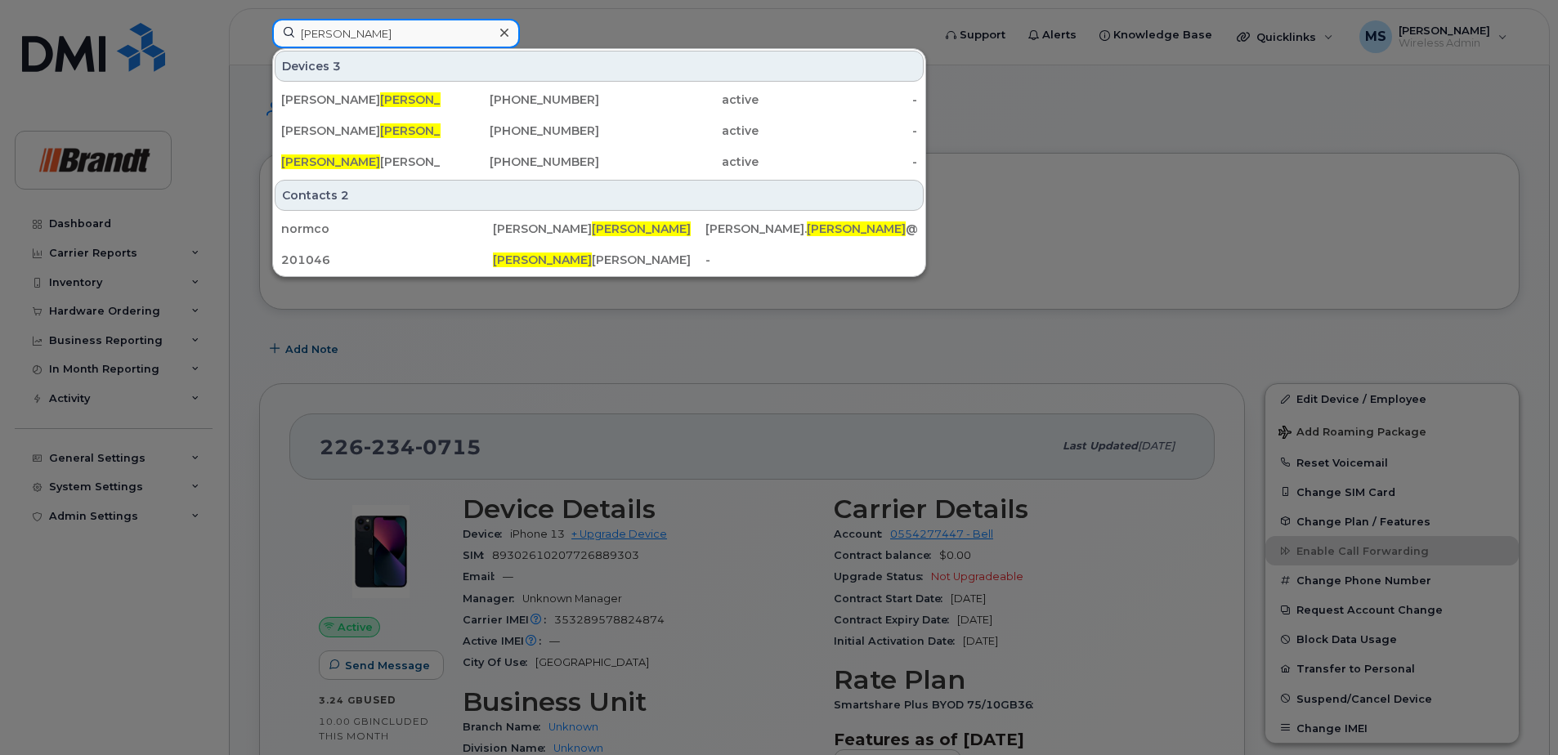
drag, startPoint x: 421, startPoint y: 38, endPoint x: 0, endPoint y: 74, distance: 422.6
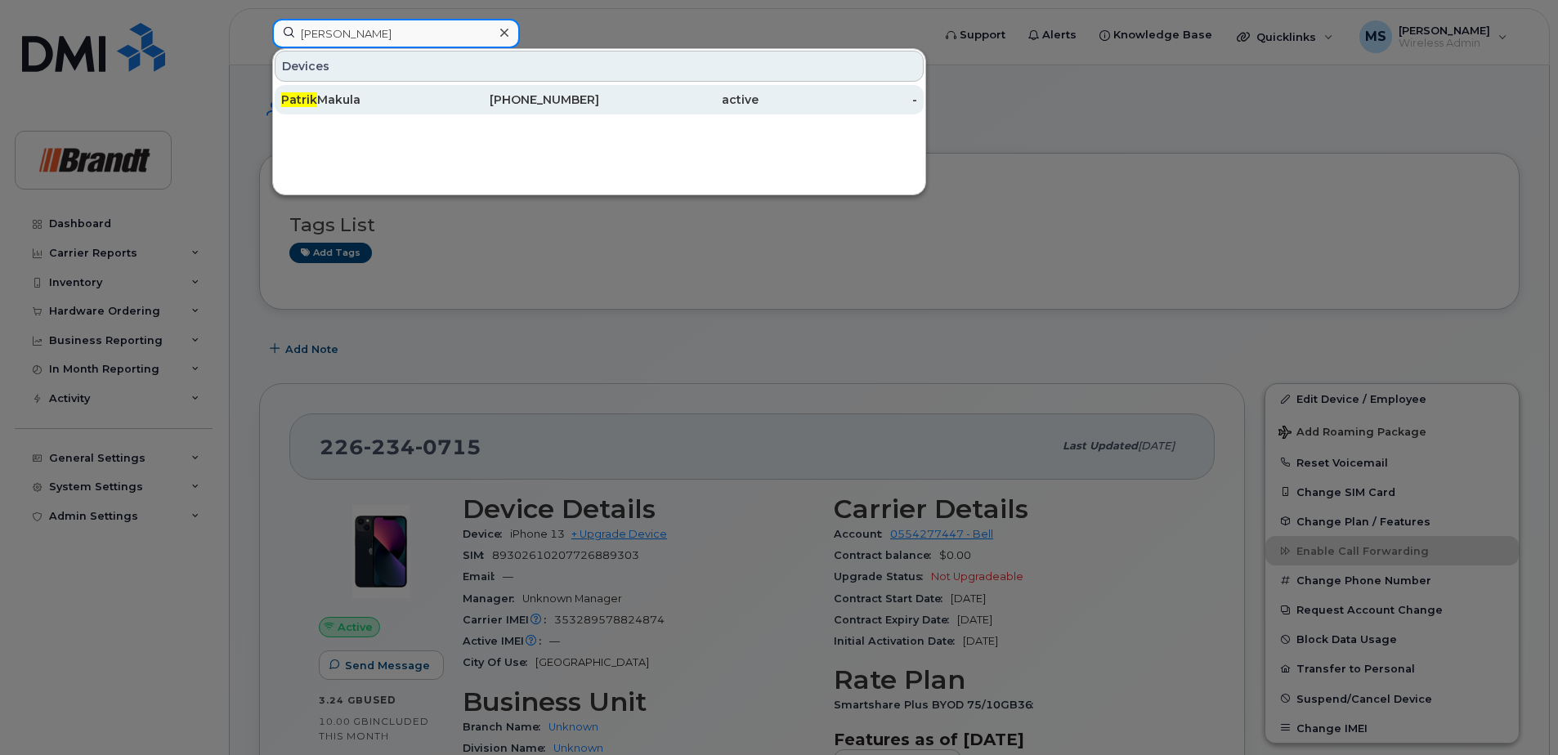
type input "patrik"
click at [343, 99] on div "Patrik Makula" at bounding box center [360, 100] width 159 height 16
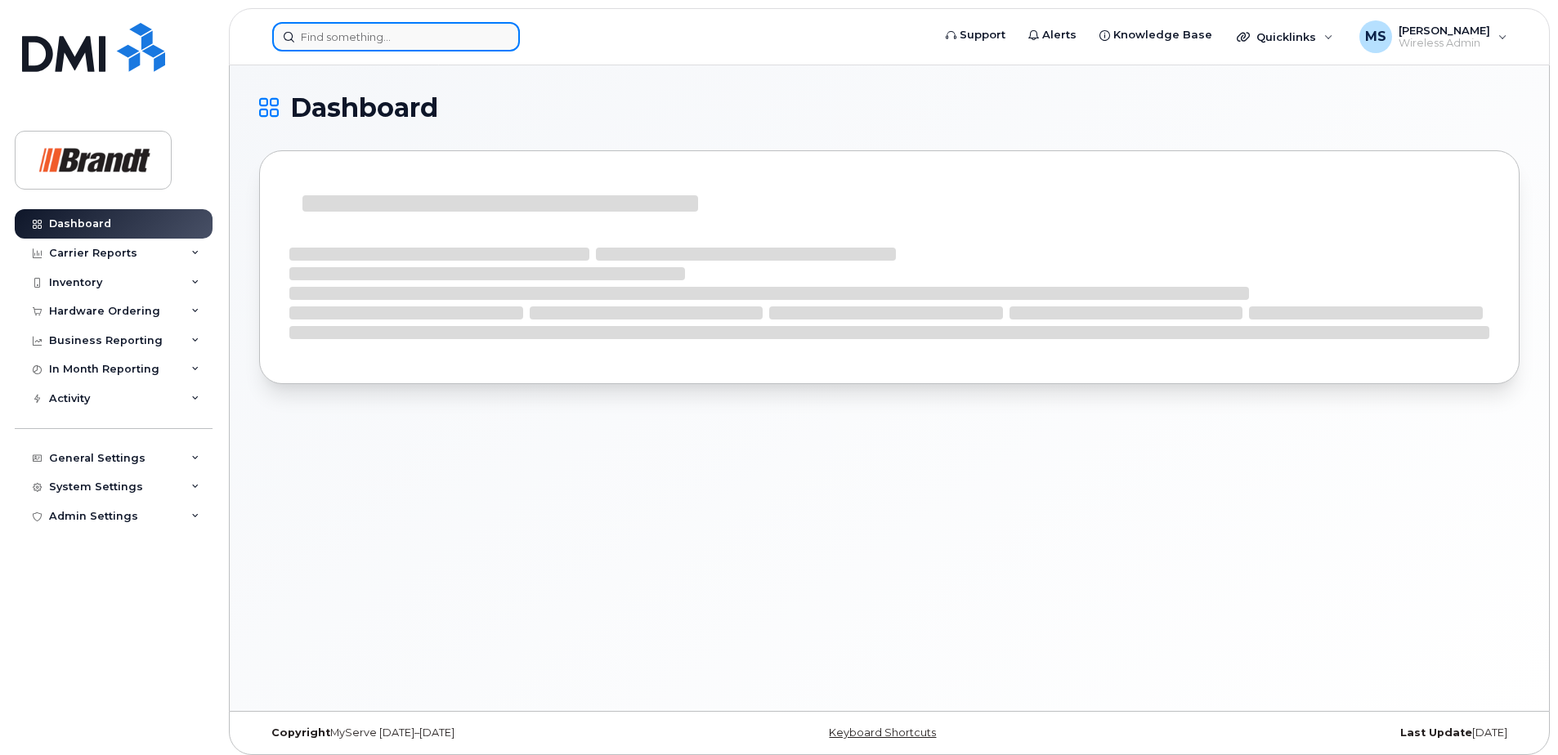
click at [334, 23] on input at bounding box center [396, 36] width 248 height 29
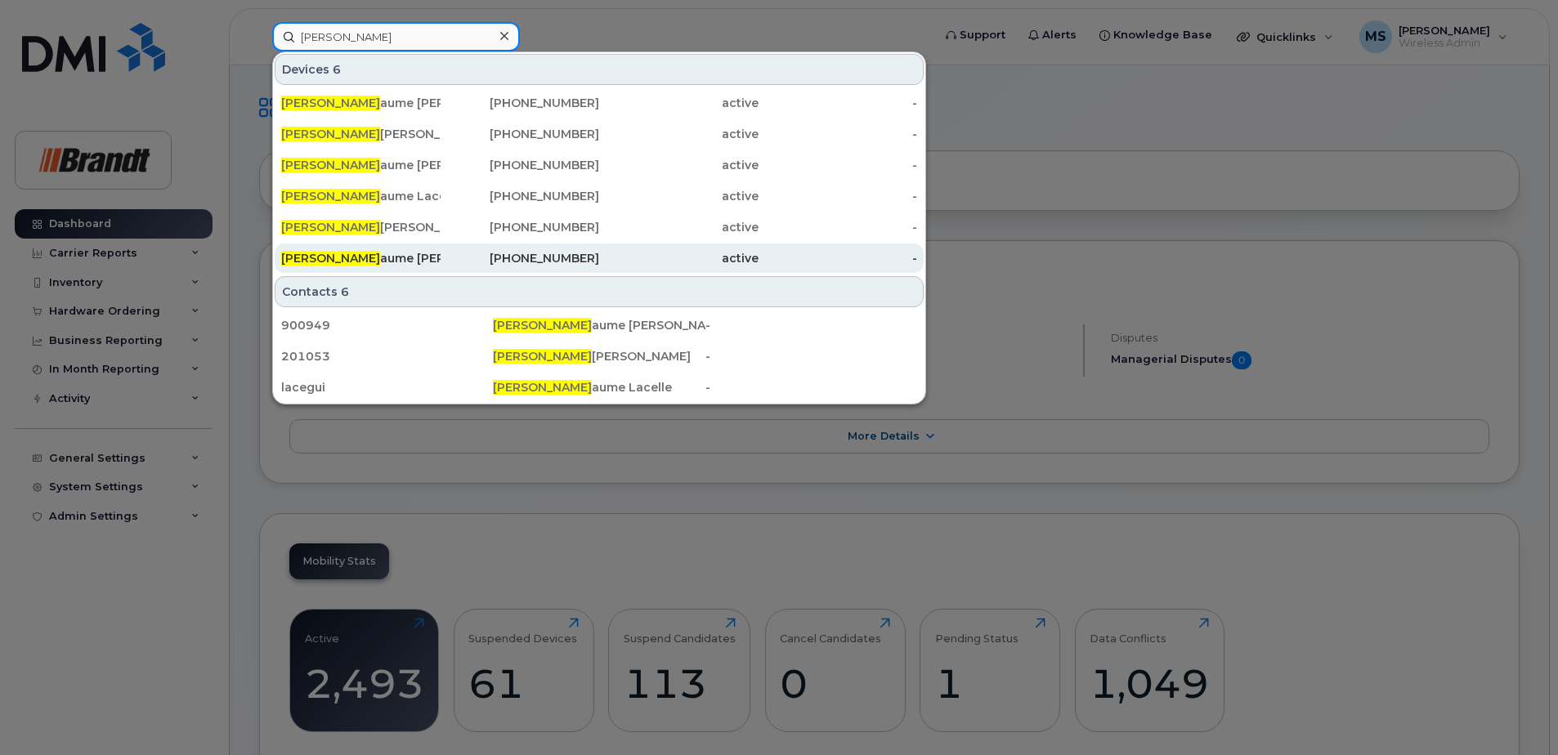
type input "[PERSON_NAME]"
click at [439, 250] on div "Guill aume [PERSON_NAME]" at bounding box center [360, 258] width 159 height 29
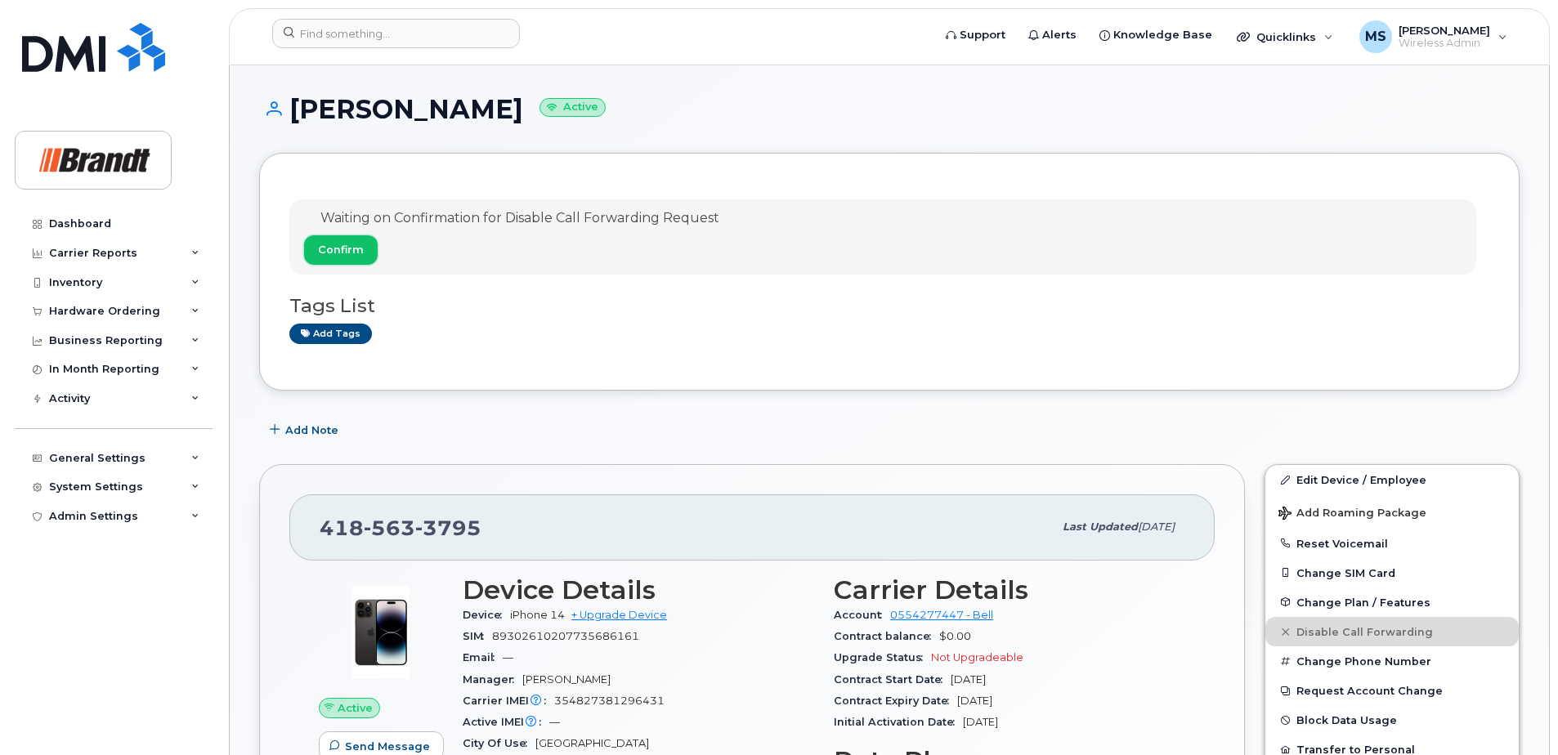
click at [331, 245] on span "Confirm" at bounding box center [341, 250] width 46 height 16
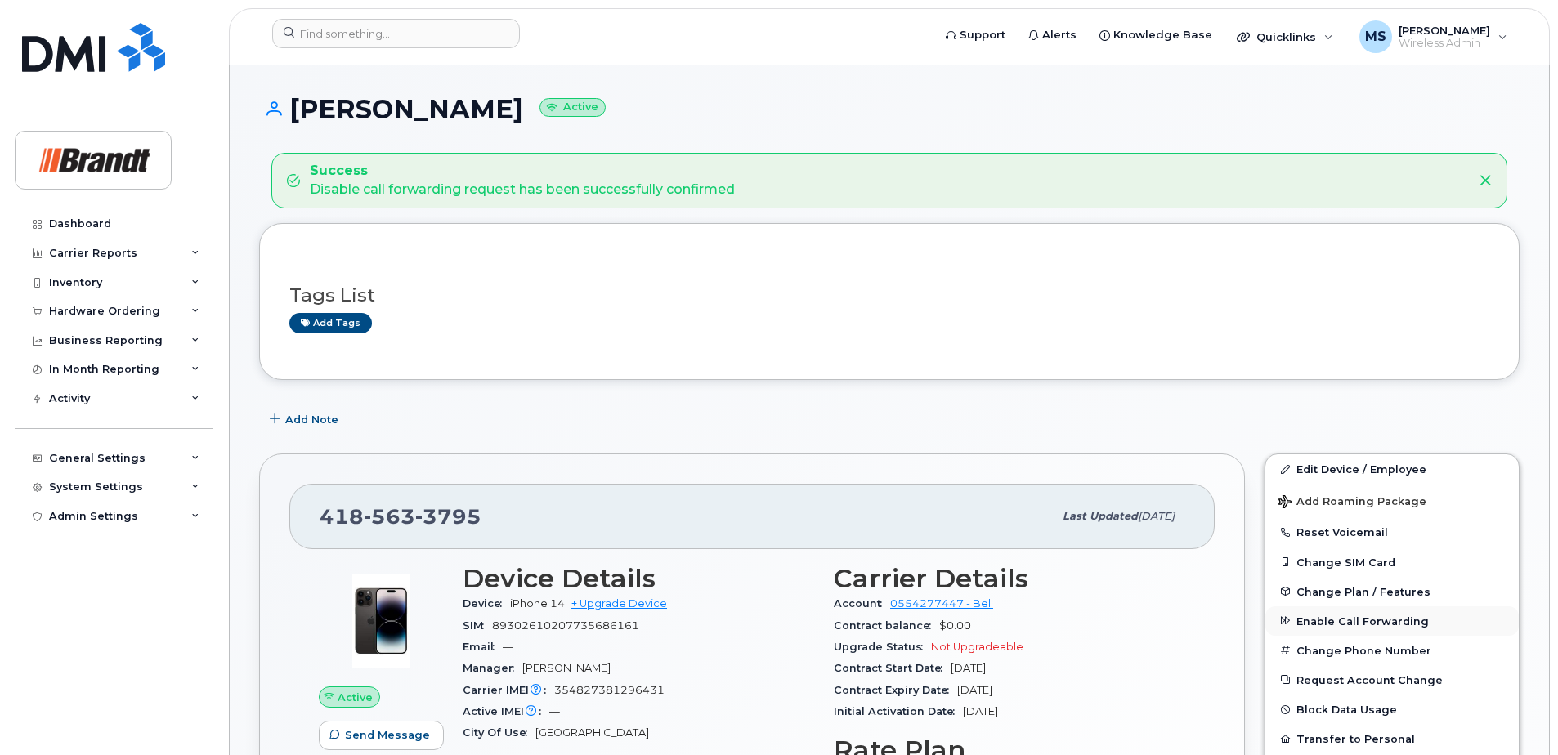
click at [1342, 624] on span "Enable Call Forwarding" at bounding box center [1363, 621] width 132 height 12
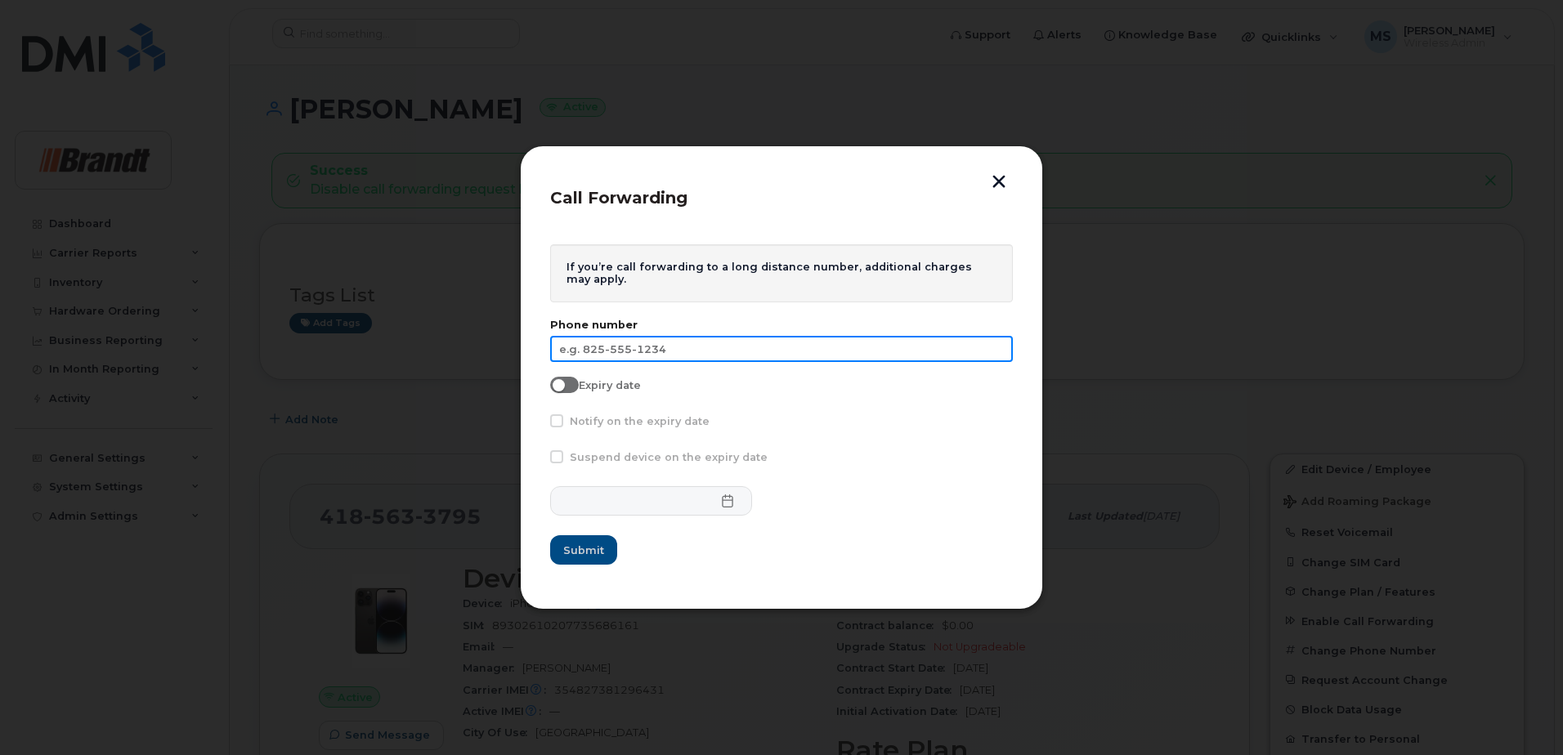
paste input "[PHONE_NUMBER]"
type input "[PHONE_NUMBER]"
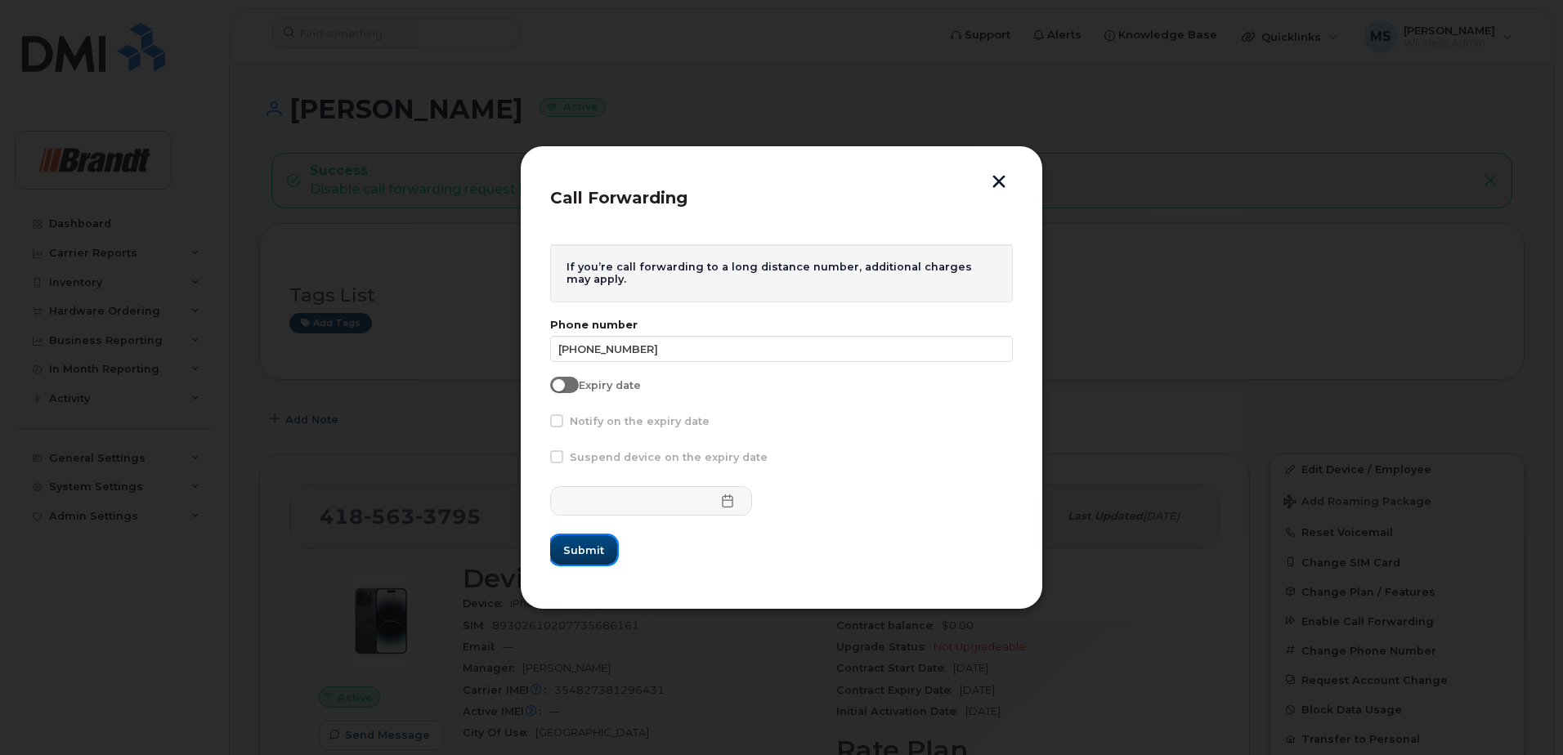
click at [581, 543] on span "Submit" at bounding box center [583, 551] width 41 height 16
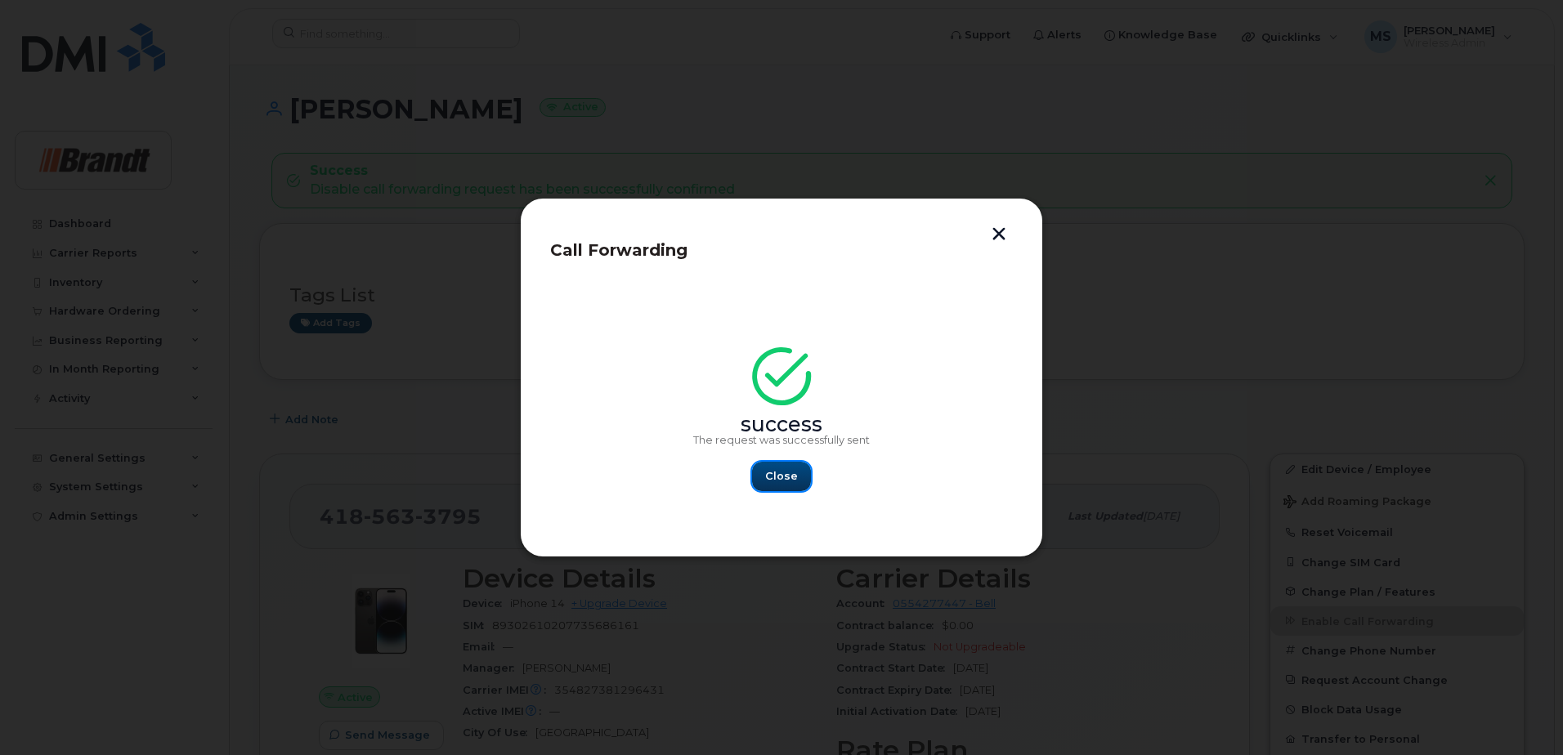
click at [787, 487] on button "Close" at bounding box center [781, 476] width 59 height 29
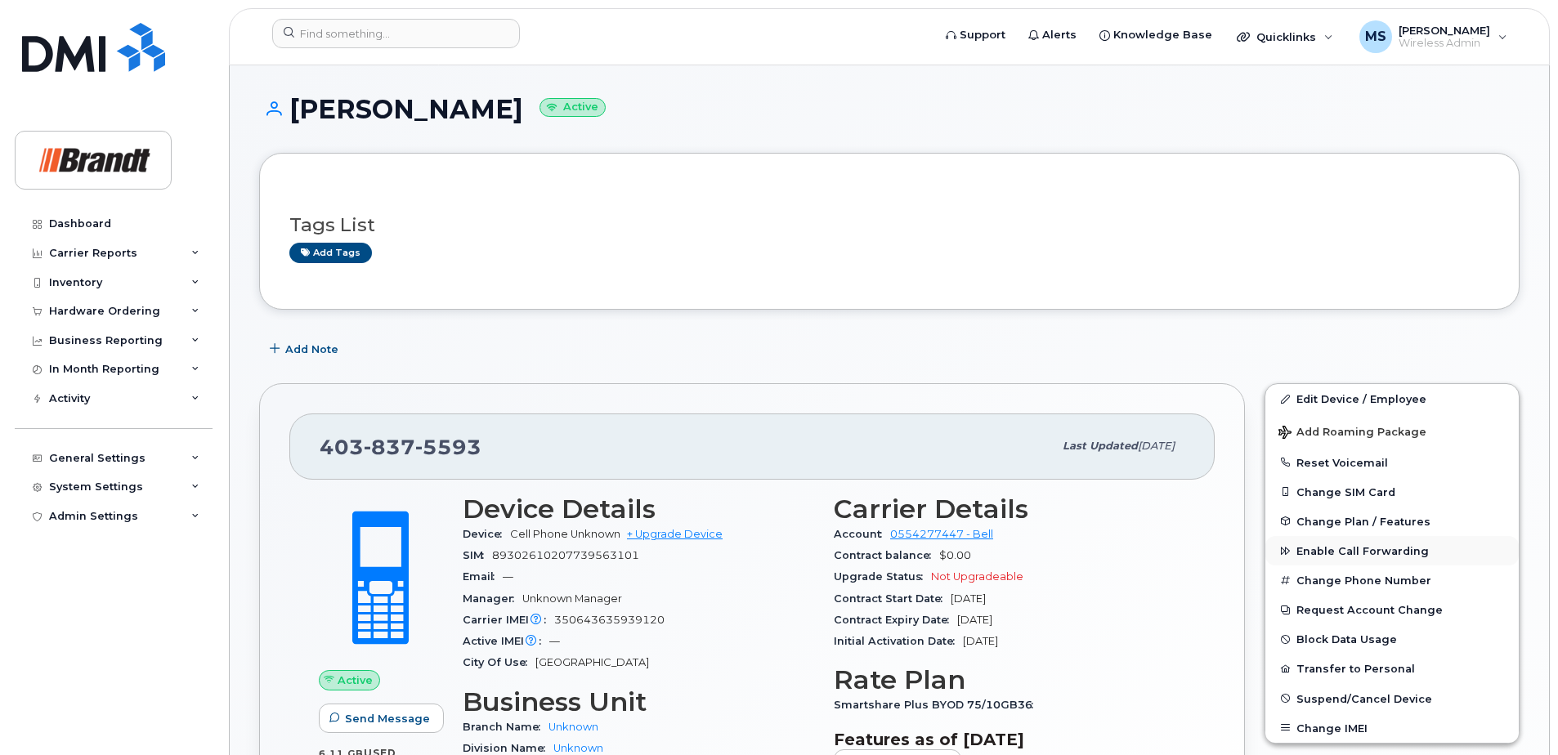
click at [1377, 547] on span "Enable Call Forwarding" at bounding box center [1363, 551] width 132 height 12
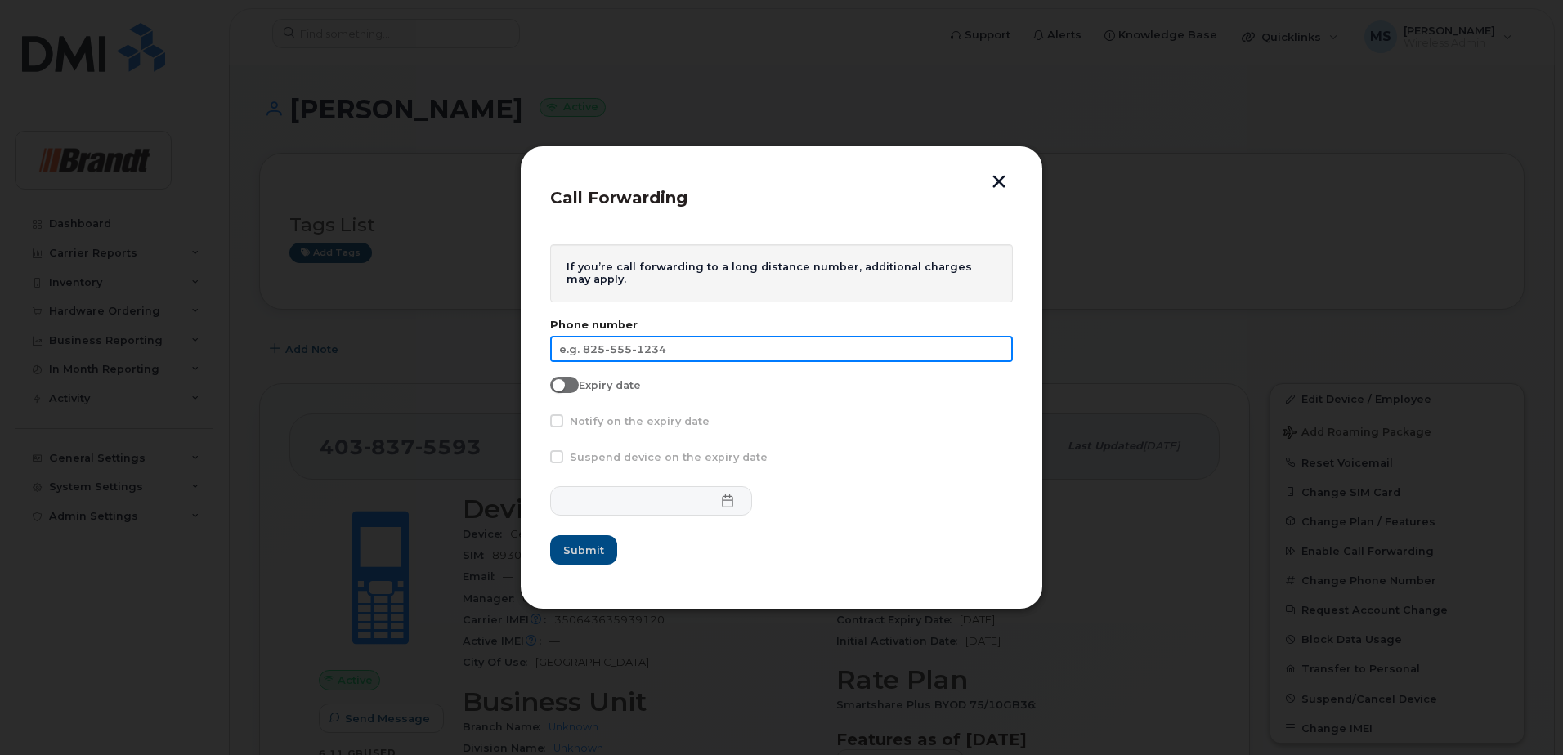
paste input "403-815-4610"
type input "403-815-4610"
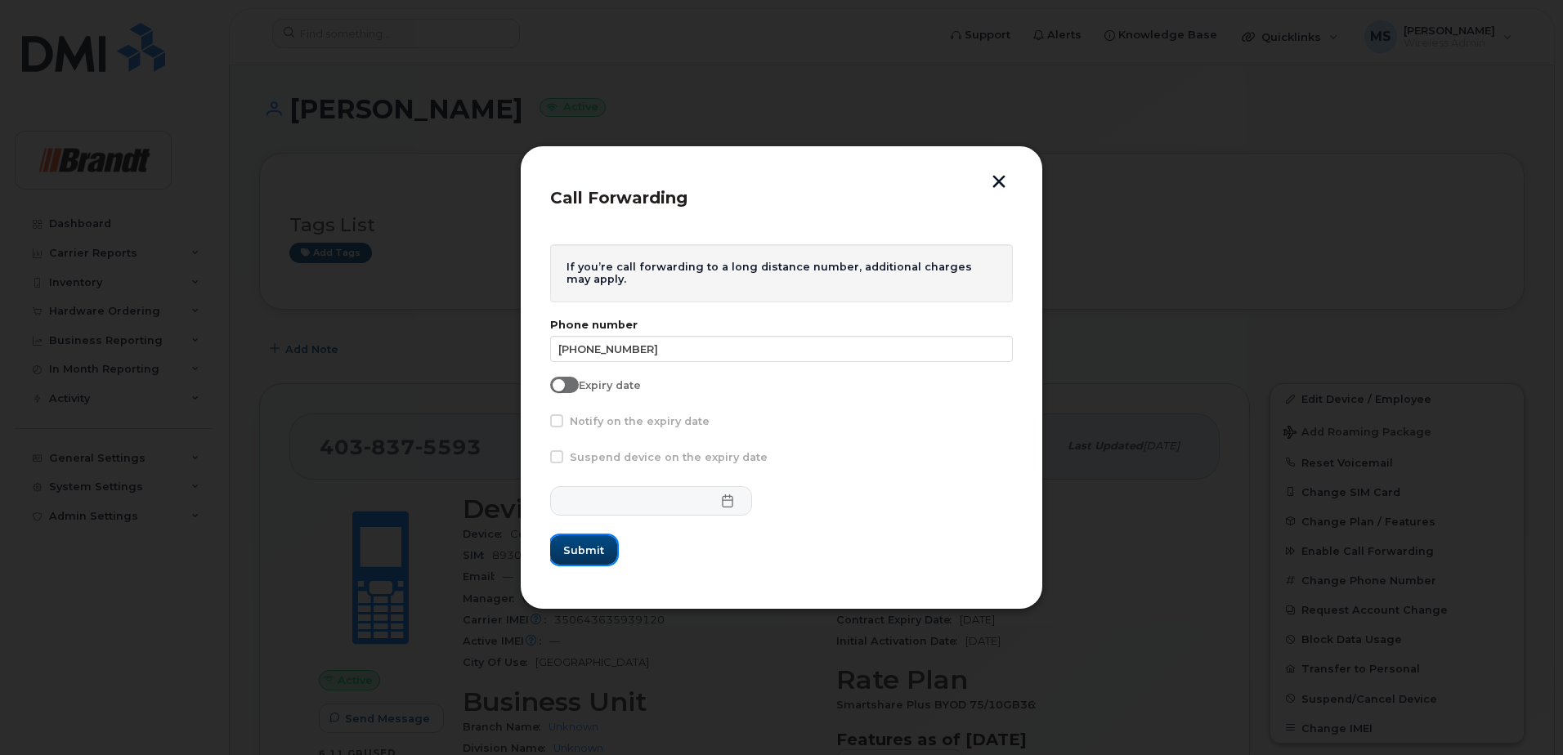
click at [606, 552] on button "Submit" at bounding box center [583, 549] width 67 height 29
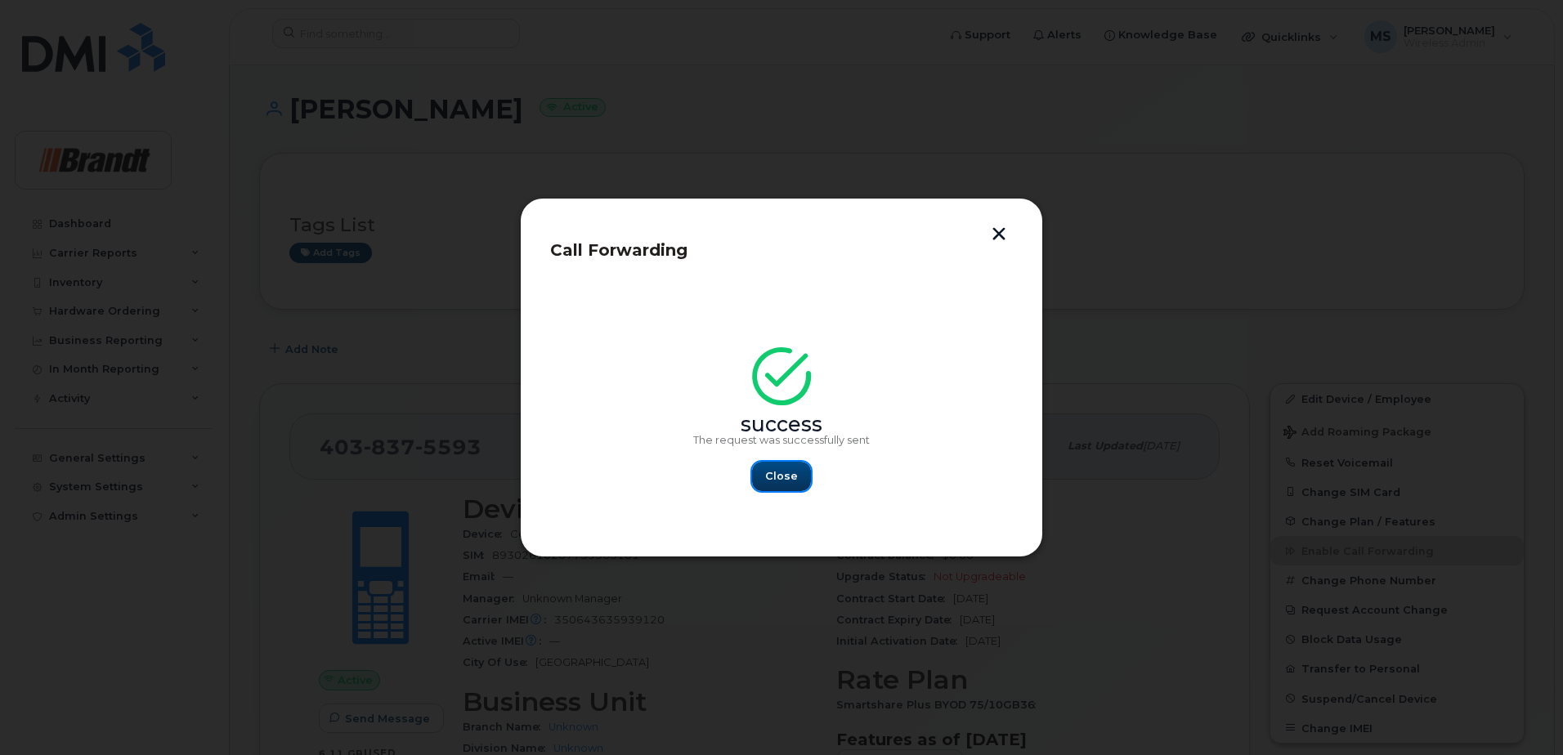
click at [783, 489] on button "Close" at bounding box center [781, 476] width 59 height 29
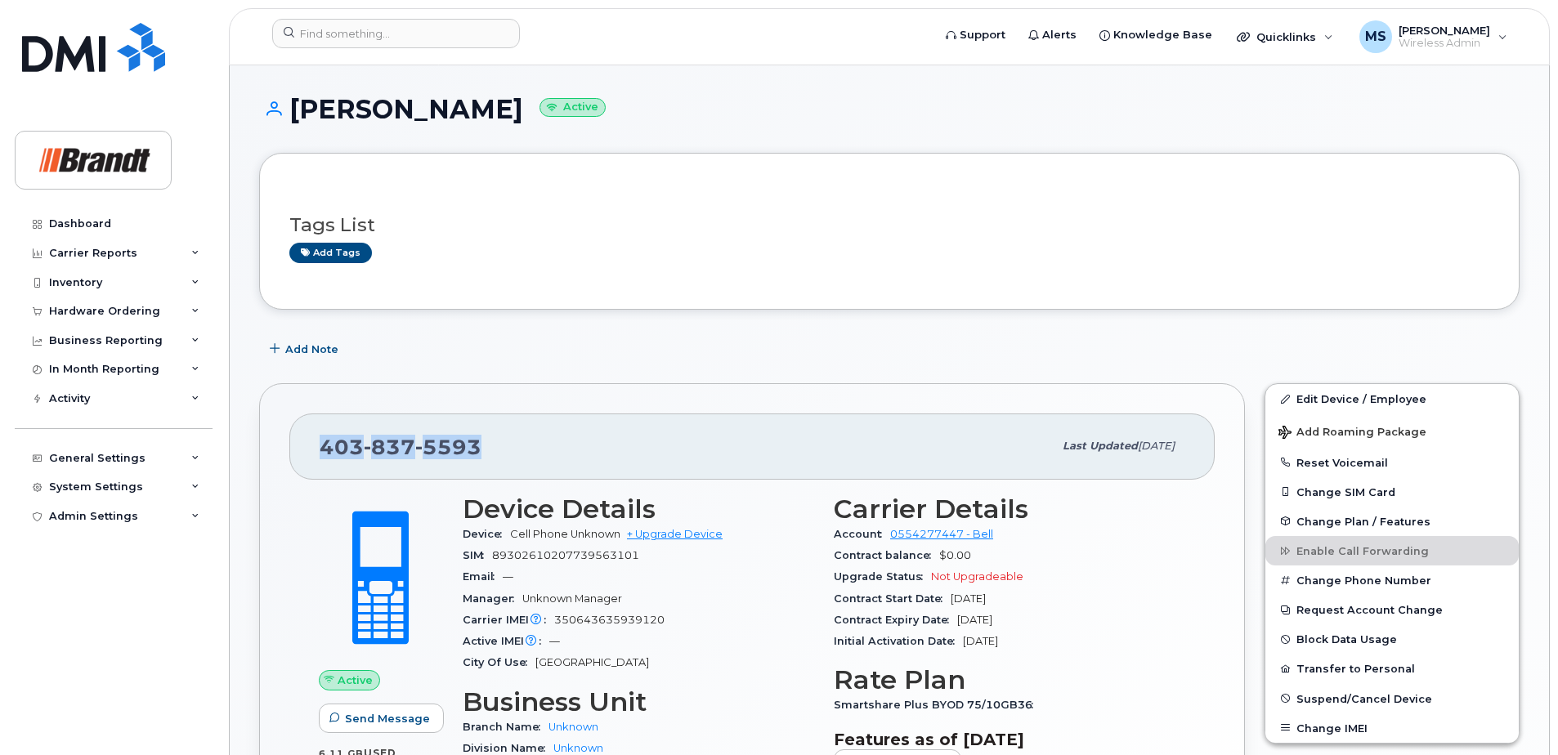
drag, startPoint x: 483, startPoint y: 454, endPoint x: 311, endPoint y: 463, distance: 172.7
click at [311, 463] on div "403 837 5593 Last updated Aug 25, 2025" at bounding box center [751, 446] width 925 height 65
drag, startPoint x: 311, startPoint y: 463, endPoint x: 333, endPoint y: 451, distance: 24.9
copy span "403 837 5593"
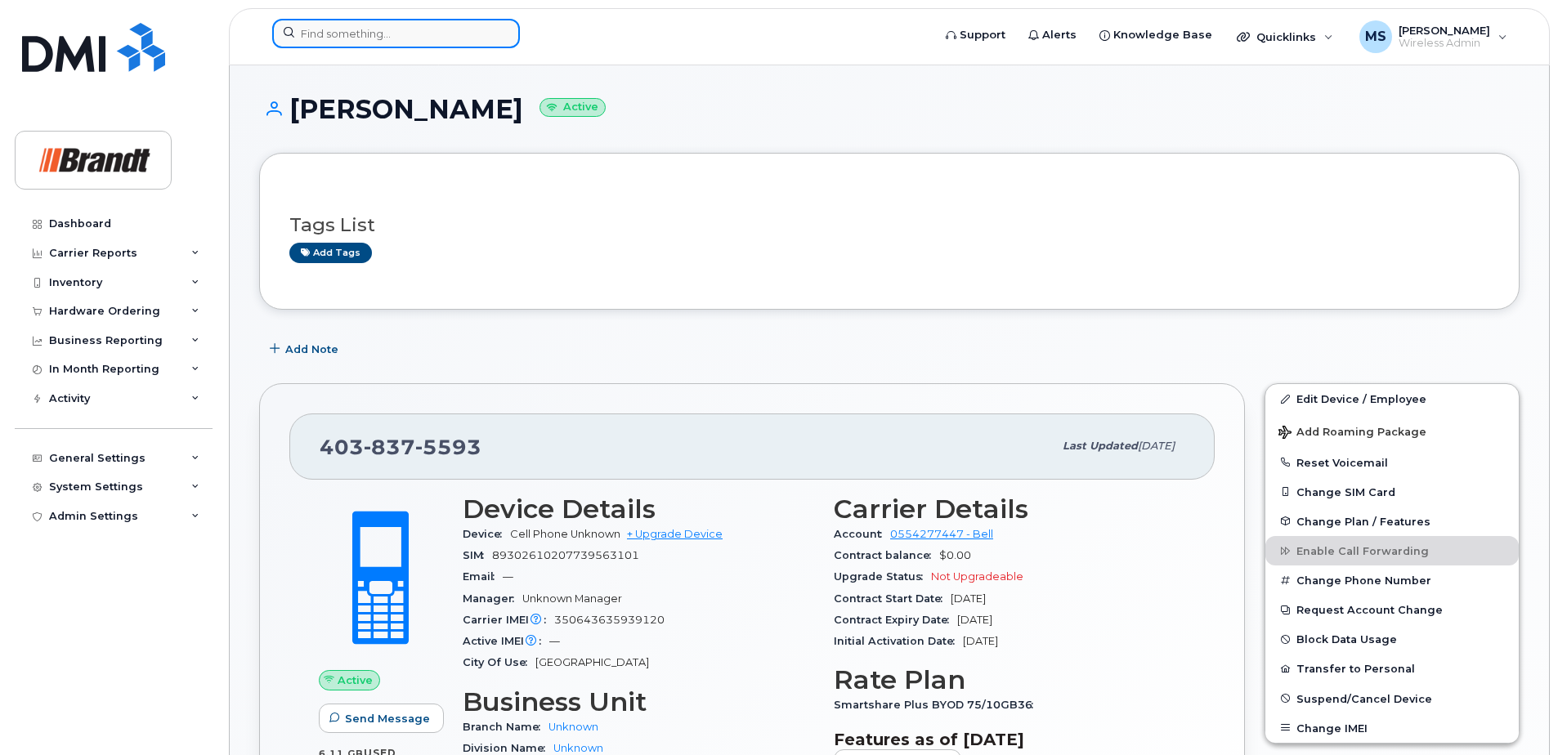
click at [450, 45] on input at bounding box center [396, 33] width 248 height 29
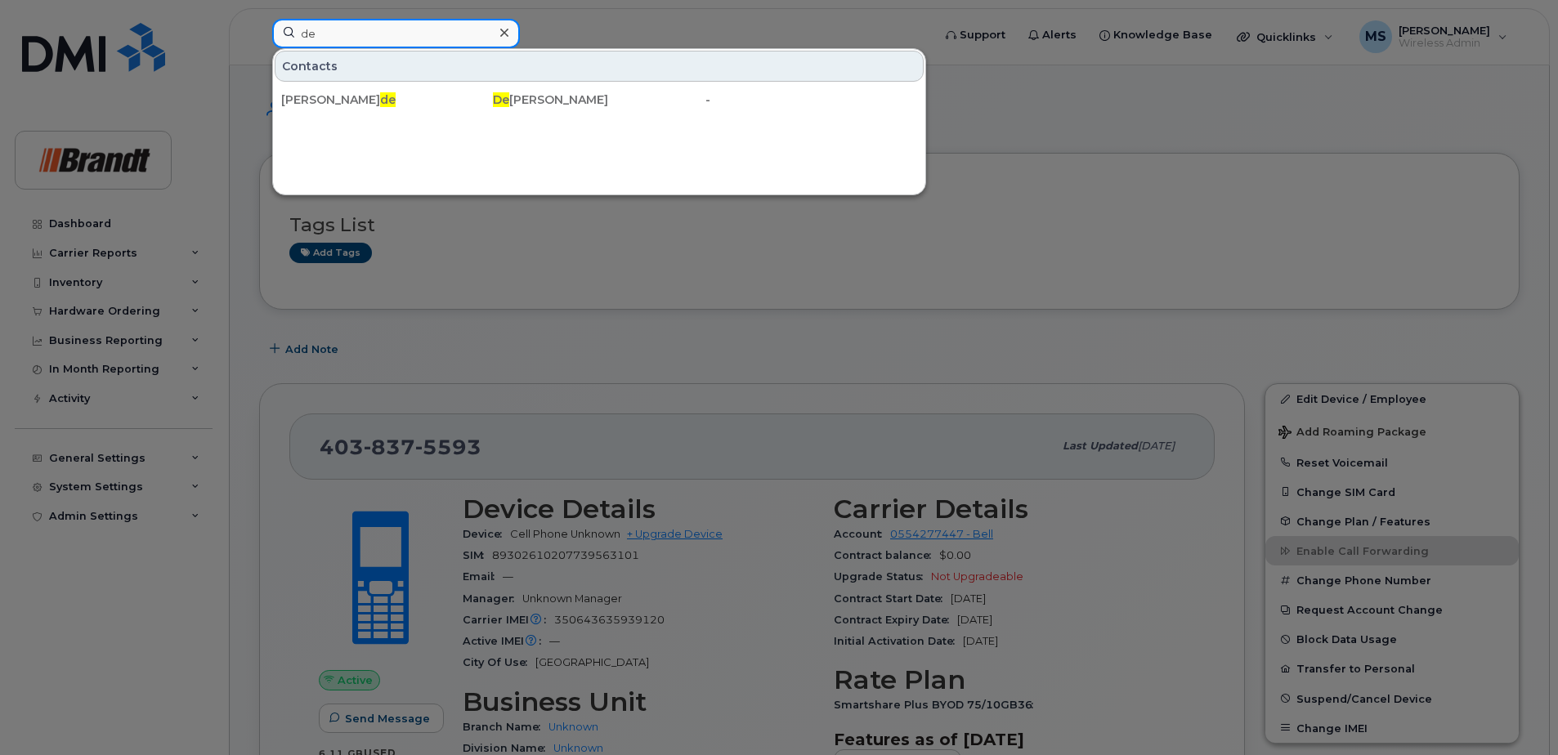
type input "d"
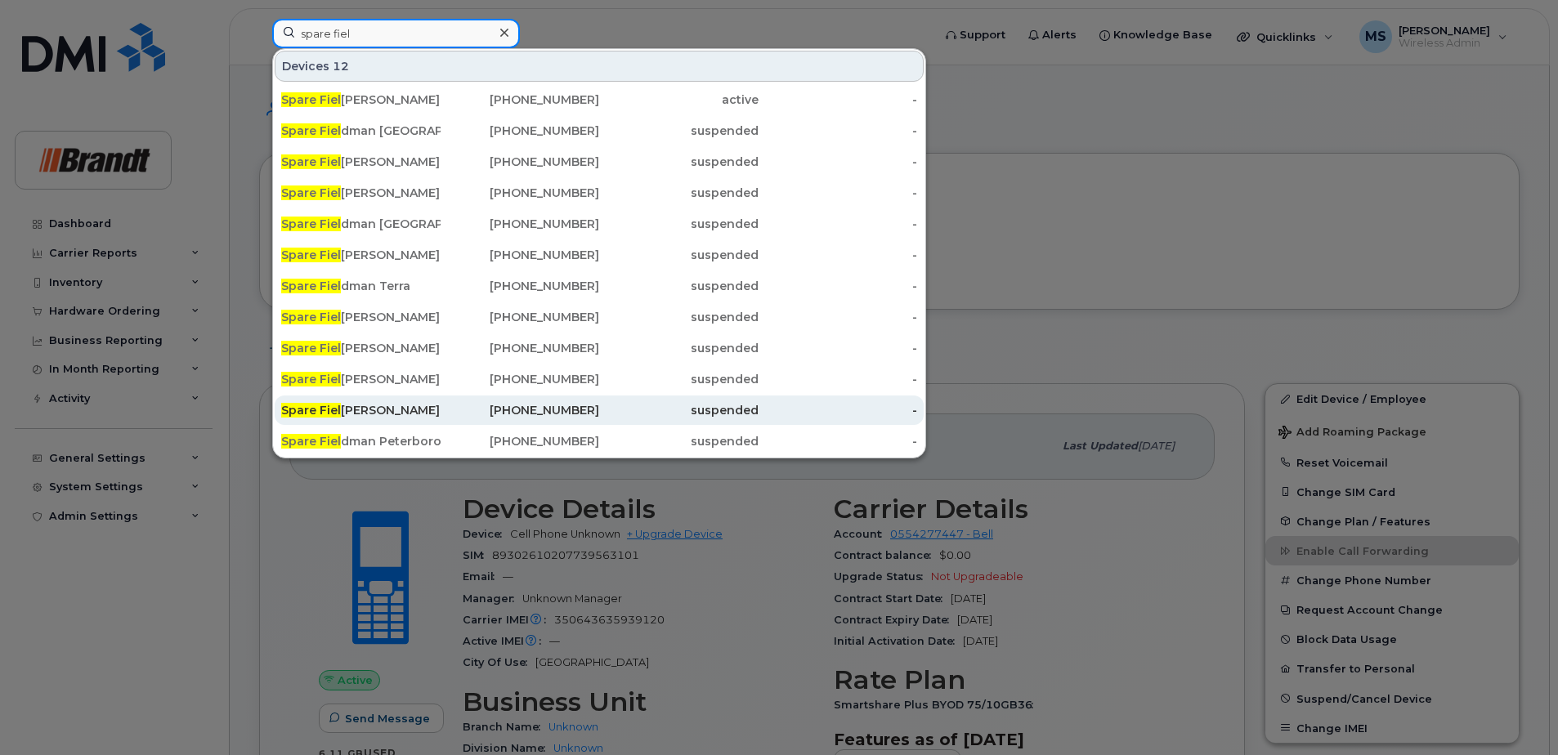
type input "spare fiel"
click at [583, 405] on div "250-380-8050" at bounding box center [520, 410] width 159 height 16
